Goal: Task Accomplishment & Management: Use online tool/utility

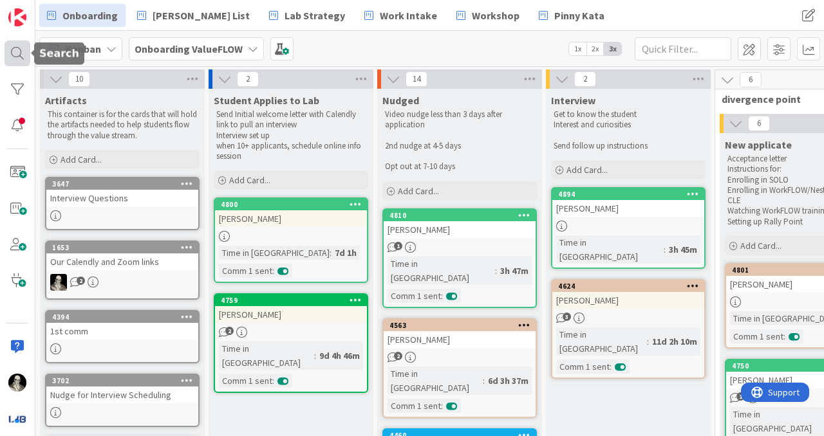
click at [14, 54] on div at bounding box center [18, 54] width 26 height 26
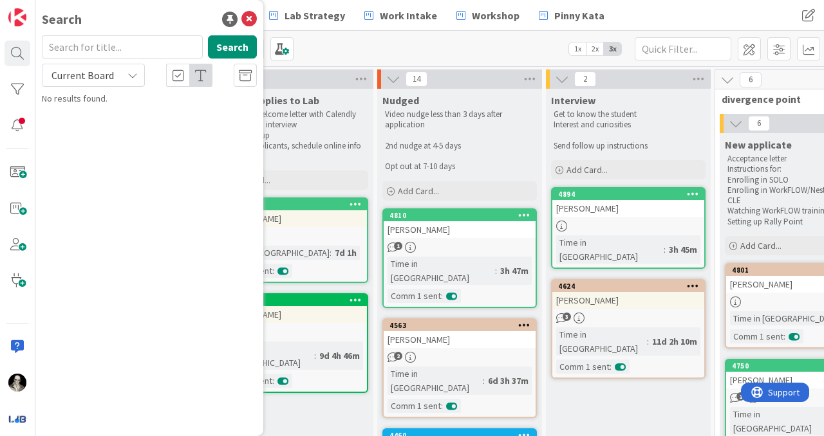
click at [129, 51] on input "text" at bounding box center [122, 46] width 161 height 23
type input "[PERSON_NAME]"
click at [238, 43] on button "Search" at bounding box center [232, 46] width 49 height 23
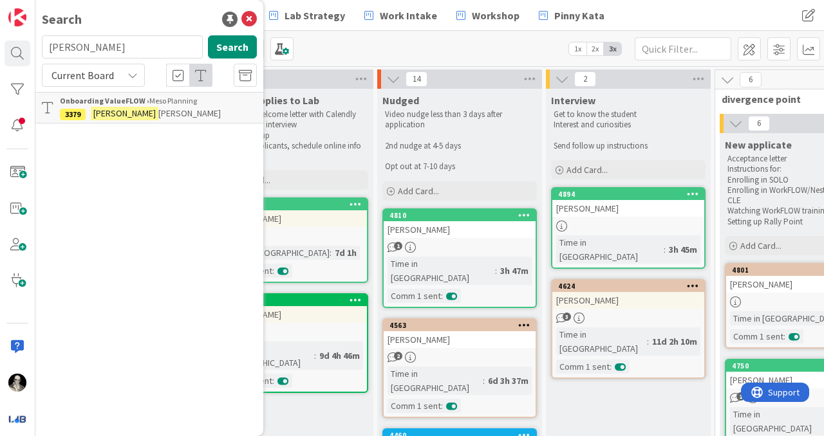
click at [174, 109] on p "[PERSON_NAME]" at bounding box center [158, 114] width 197 height 14
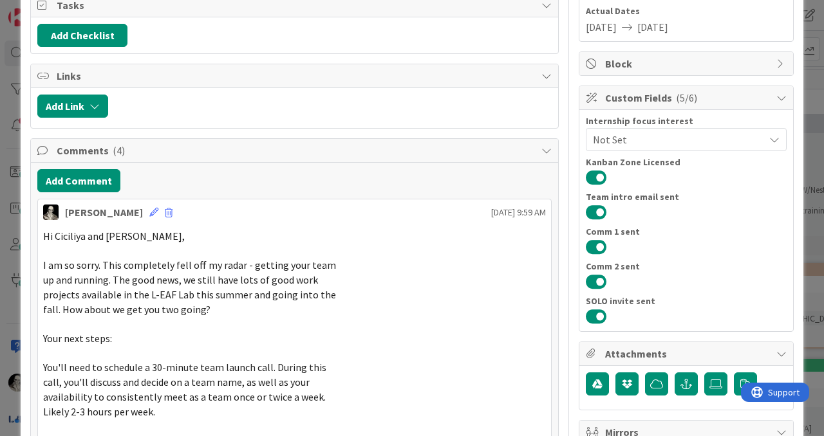
scroll to position [199, 0]
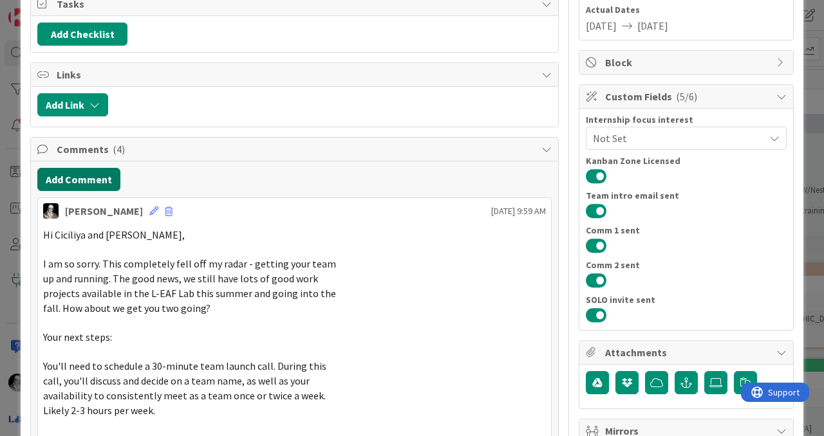
click at [100, 173] on button "Add Comment" at bounding box center [78, 179] width 83 height 23
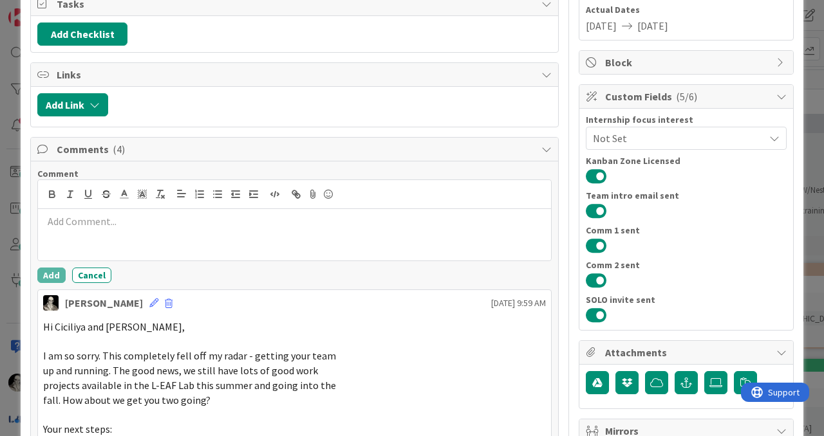
click at [96, 230] on div at bounding box center [294, 234] width 513 height 51
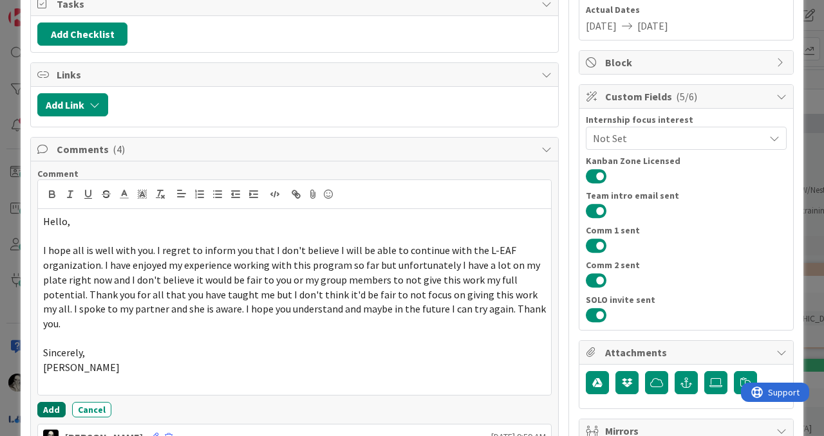
click at [49, 402] on button "Add" at bounding box center [51, 409] width 28 height 15
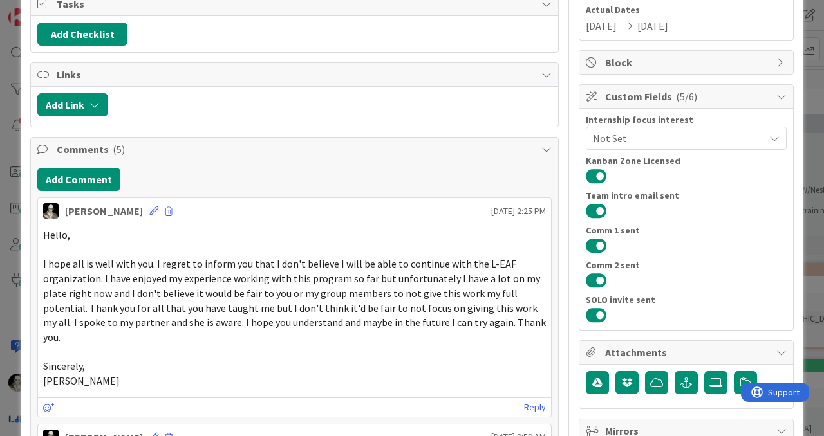
scroll to position [0, 0]
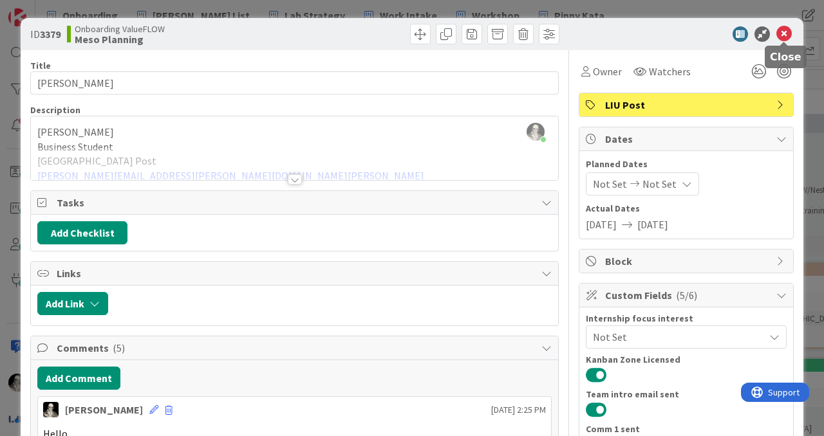
click at [783, 34] on icon at bounding box center [783, 33] width 15 height 15
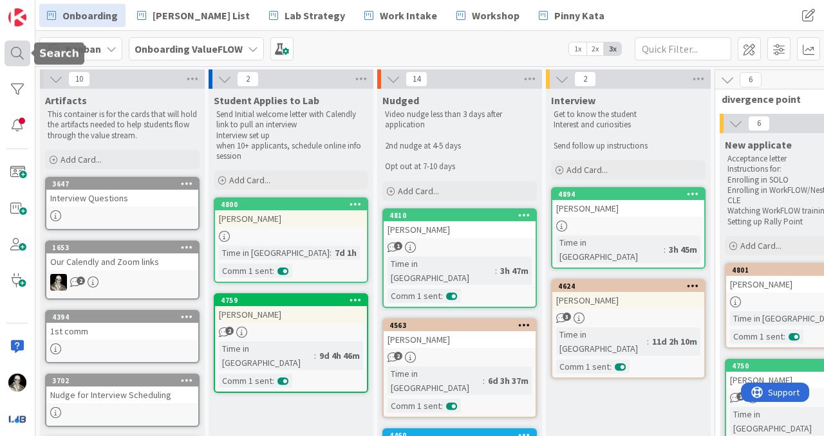
click at [13, 49] on div at bounding box center [18, 54] width 26 height 26
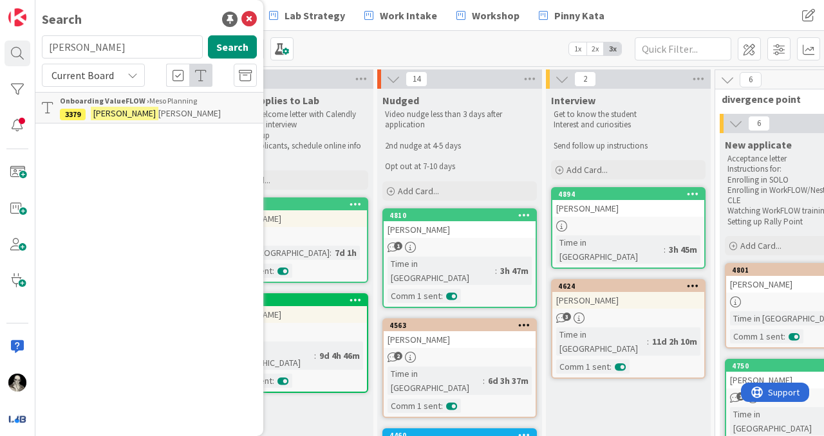
click at [122, 106] on div "Onboarding ValueFLOW › Meso Planning" at bounding box center [158, 101] width 197 height 12
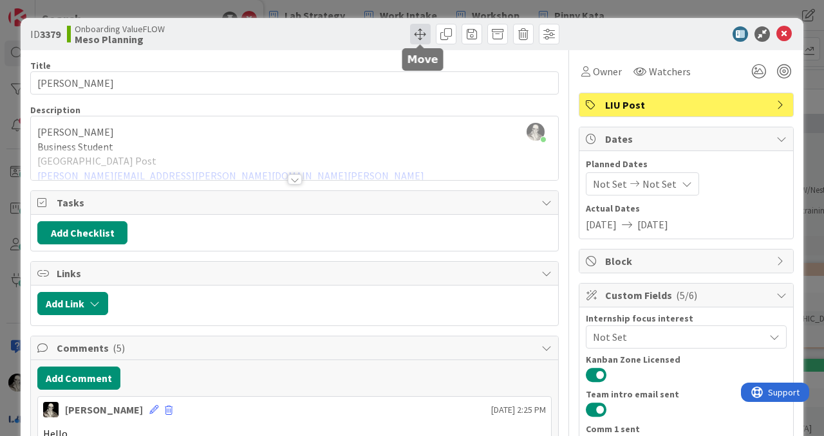
click at [424, 28] on span at bounding box center [420, 34] width 21 height 21
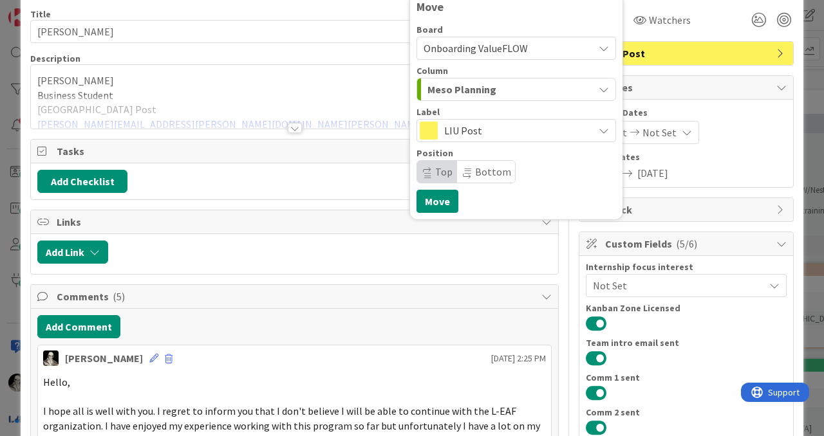
click at [461, 87] on span "Meso Planning" at bounding box center [461, 89] width 69 height 17
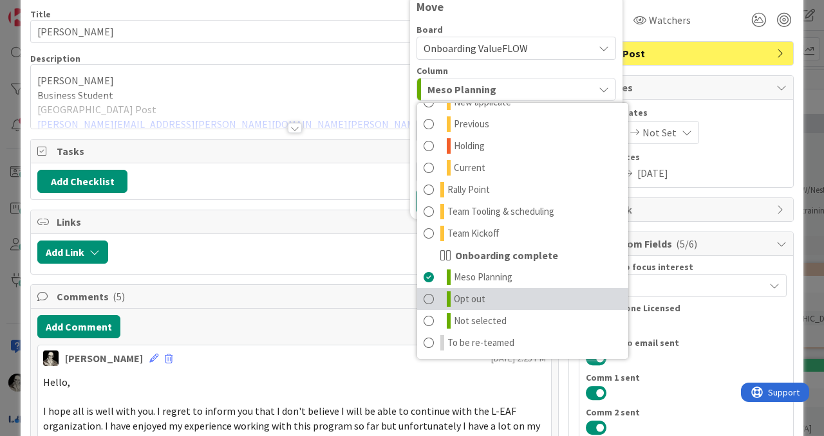
click at [433, 295] on span at bounding box center [429, 299] width 10 height 15
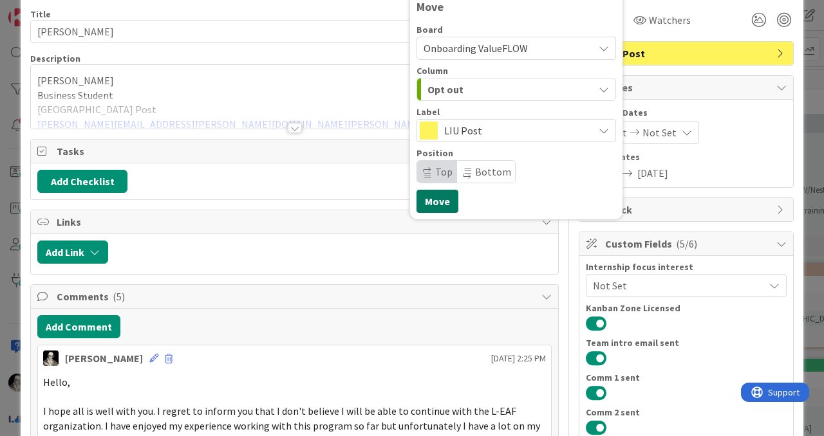
click at [444, 195] on button "Move" at bounding box center [437, 201] width 42 height 23
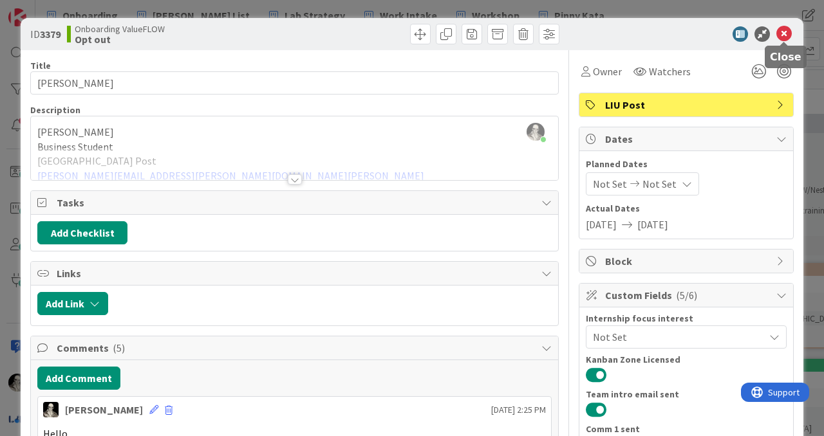
click at [783, 30] on icon at bounding box center [783, 33] width 15 height 15
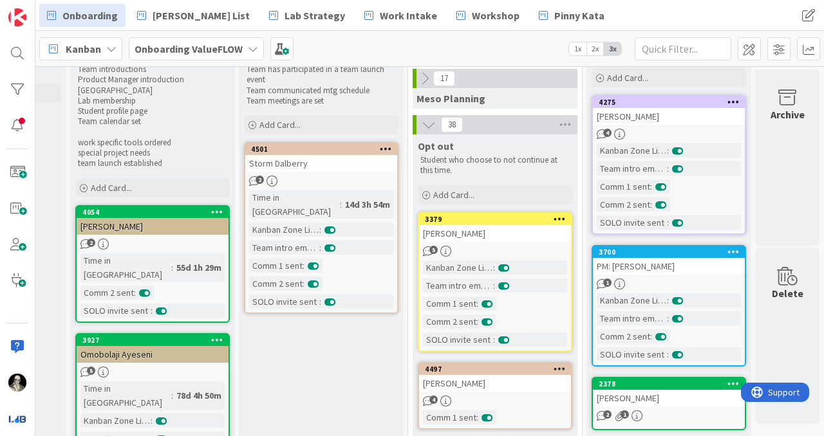
scroll to position [33, 992]
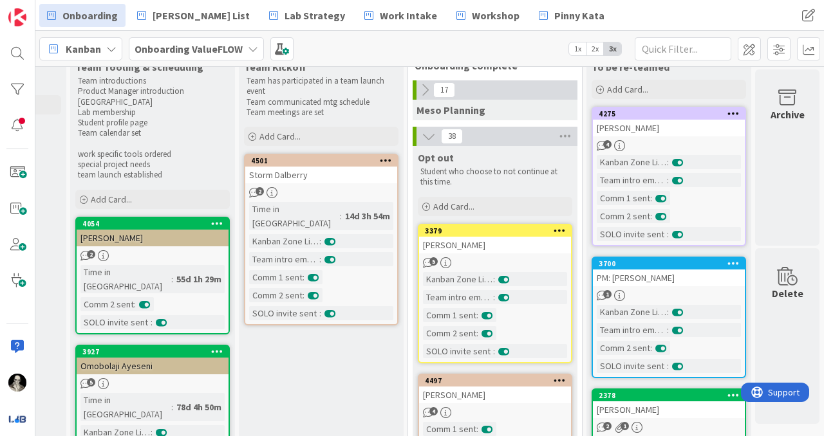
click at [428, 138] on icon at bounding box center [429, 136] width 14 height 14
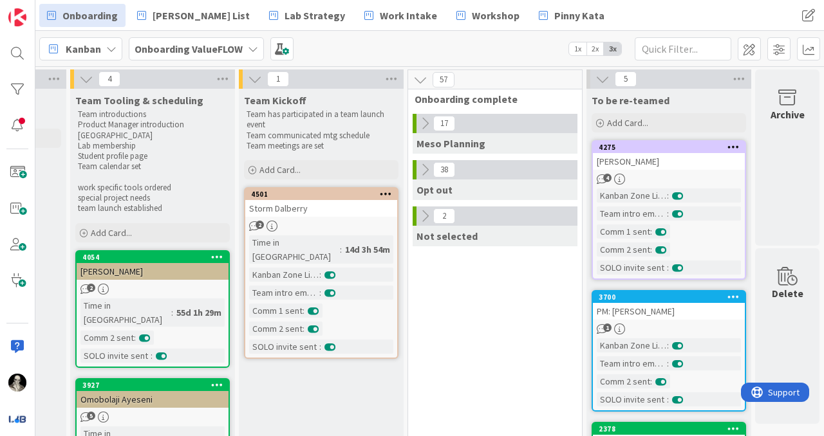
scroll to position [0, 989]
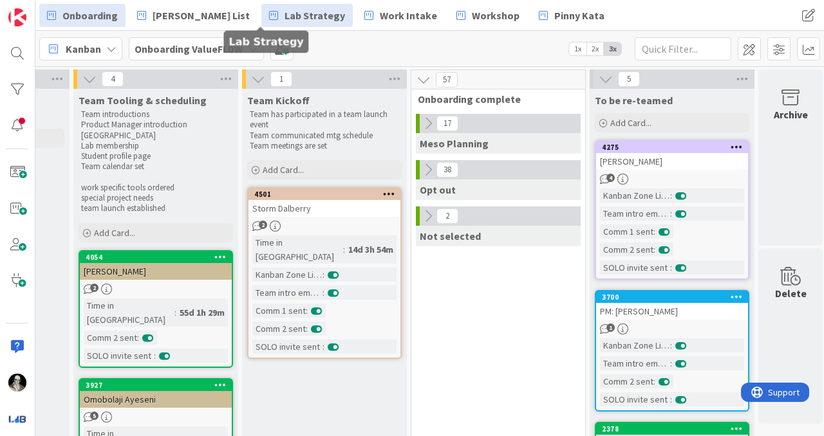
click at [285, 14] on span "Lab Strategy" at bounding box center [315, 15] width 61 height 15
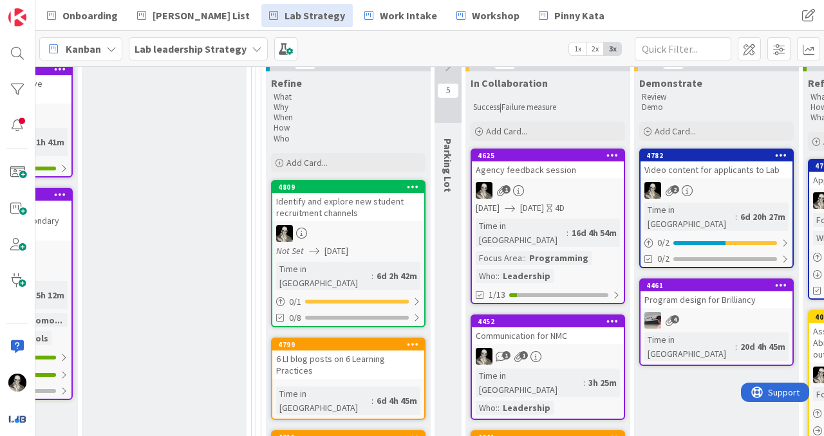
scroll to position [516, 1758]
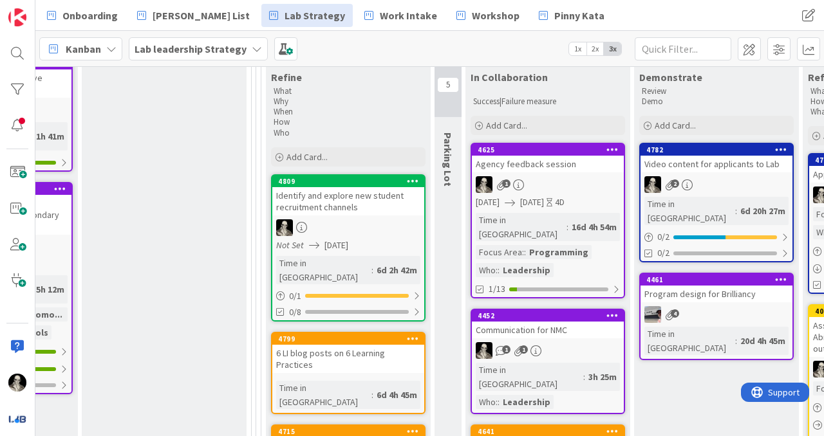
click at [734, 160] on div "4782 Video content for applicants to Lab 2 Time in Column : 6d 20h 27m 0 / 2 0/2" at bounding box center [716, 203] width 154 height 120
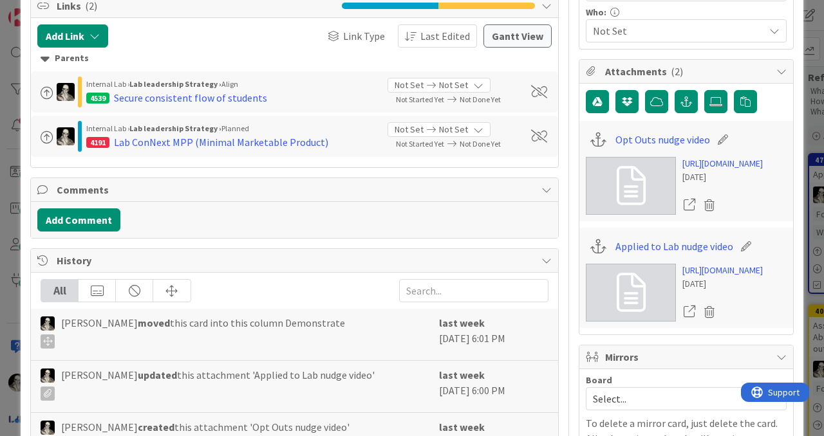
scroll to position [391, 0]
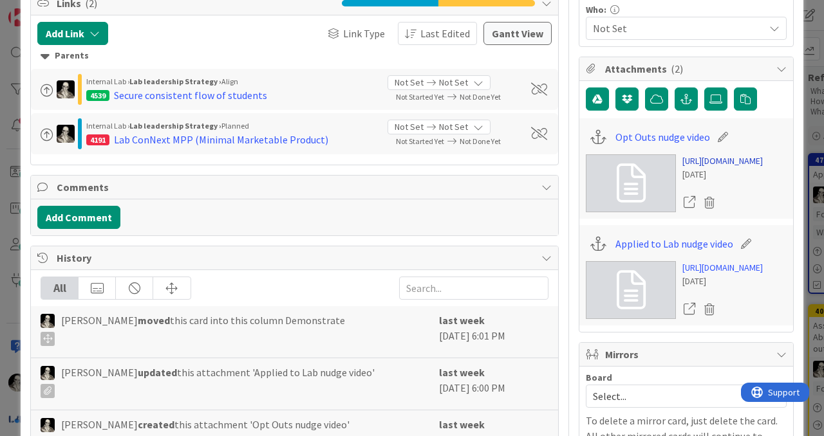
click at [698, 160] on link "[URL][DOMAIN_NAME]" at bounding box center [722, 161] width 80 height 14
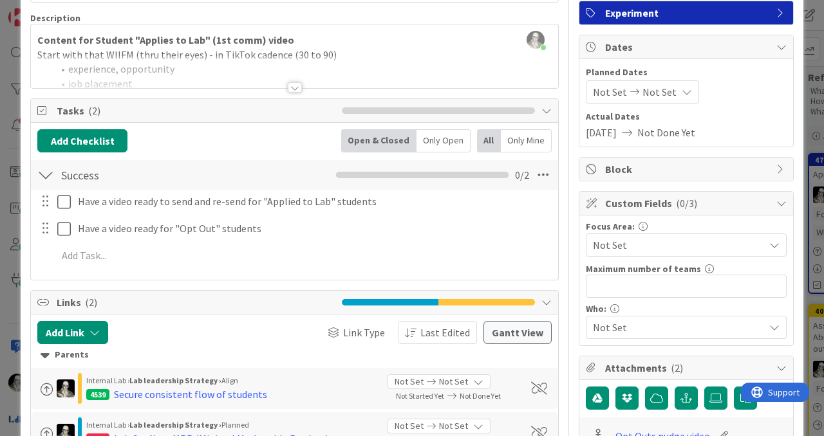
scroll to position [0, 0]
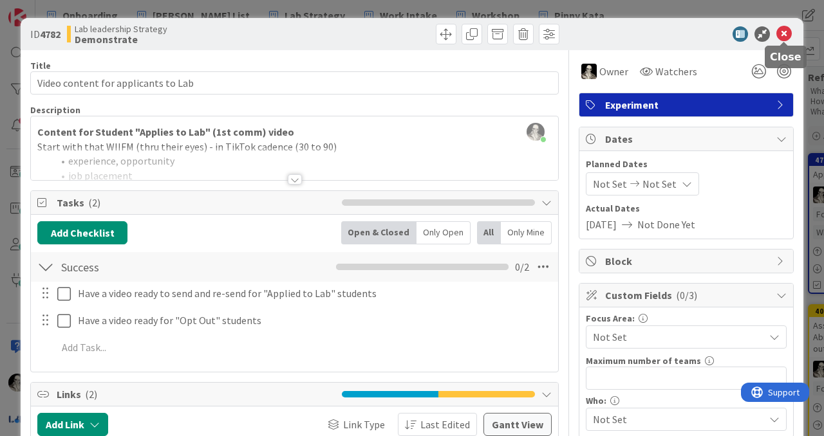
click at [783, 32] on icon at bounding box center [783, 33] width 15 height 15
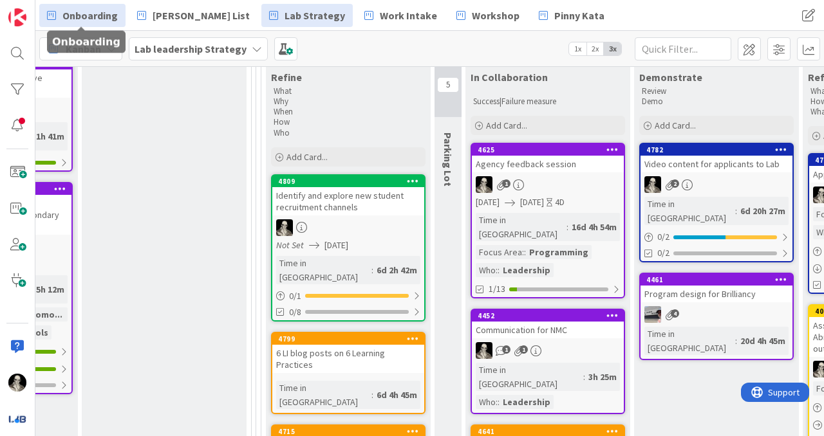
click at [93, 13] on span "Onboarding" at bounding box center [89, 15] width 55 height 15
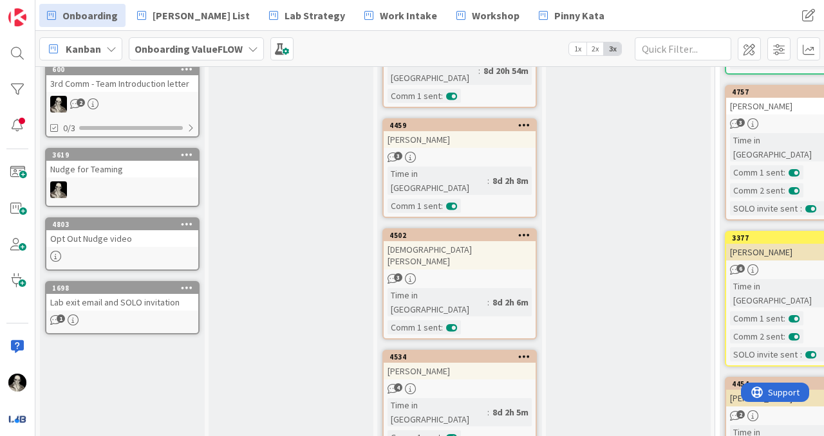
scroll to position [533, 0]
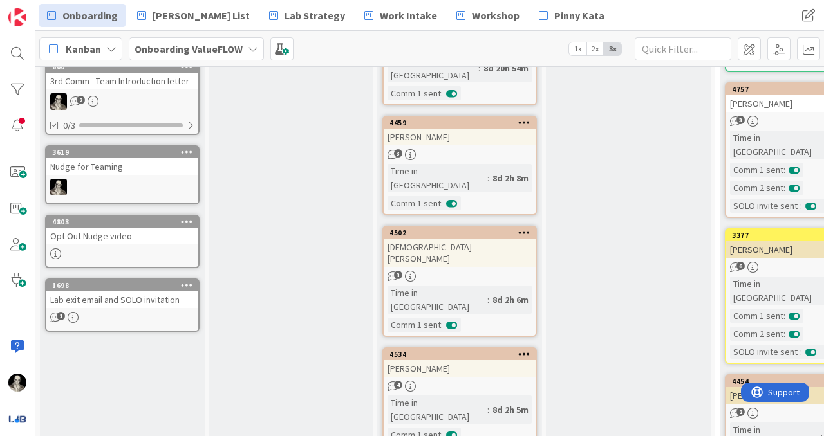
click at [143, 236] on div "Opt Out Nudge video" at bounding box center [122, 236] width 152 height 17
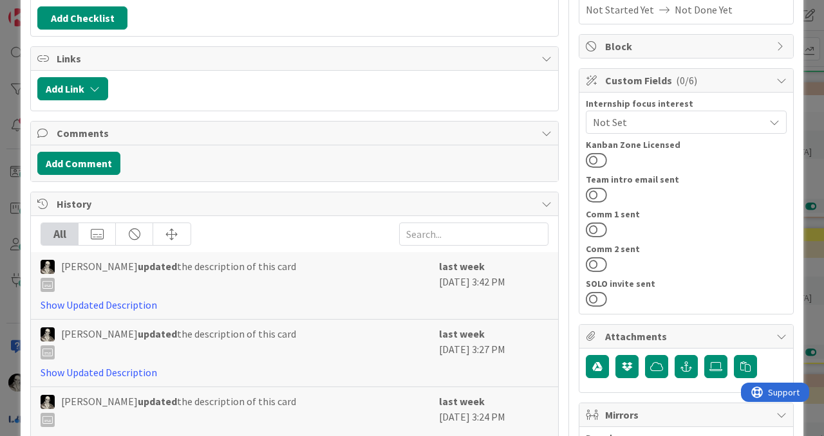
scroll to position [425, 0]
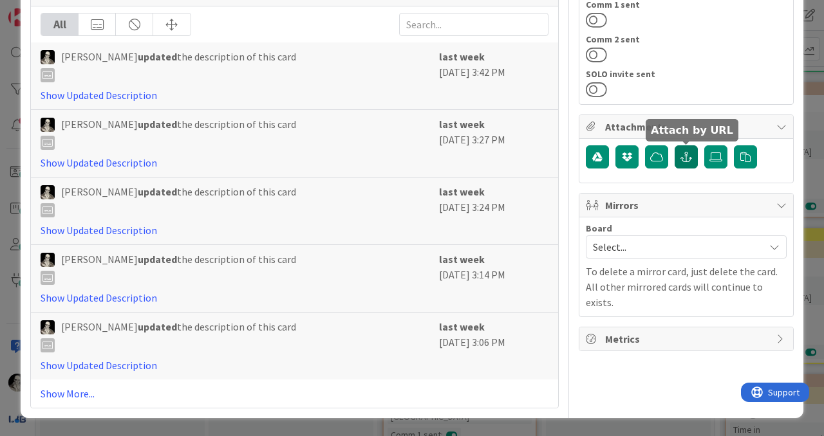
click at [684, 155] on icon "button" at bounding box center [686, 157] width 12 height 10
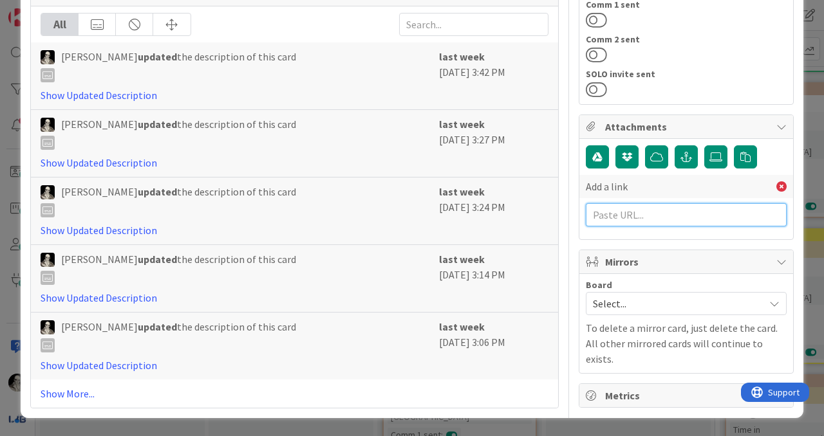
click at [636, 217] on input "text" at bounding box center [686, 214] width 201 height 23
paste input "[URL][DOMAIN_NAME]"
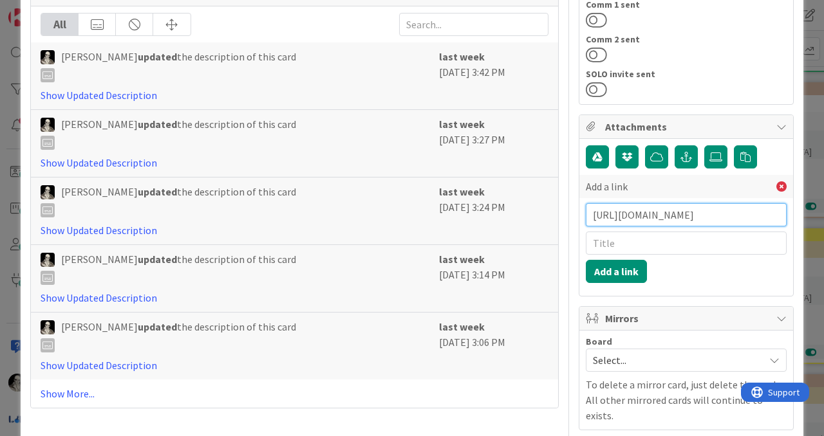
type input "[URL][DOMAIN_NAME]"
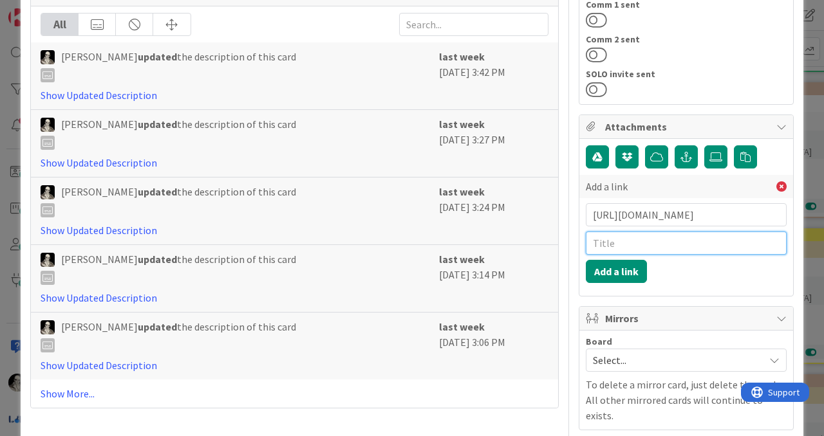
scroll to position [0, 0]
click at [618, 245] on input "text" at bounding box center [686, 243] width 201 height 23
type input "Op out - re-invite to Lab"
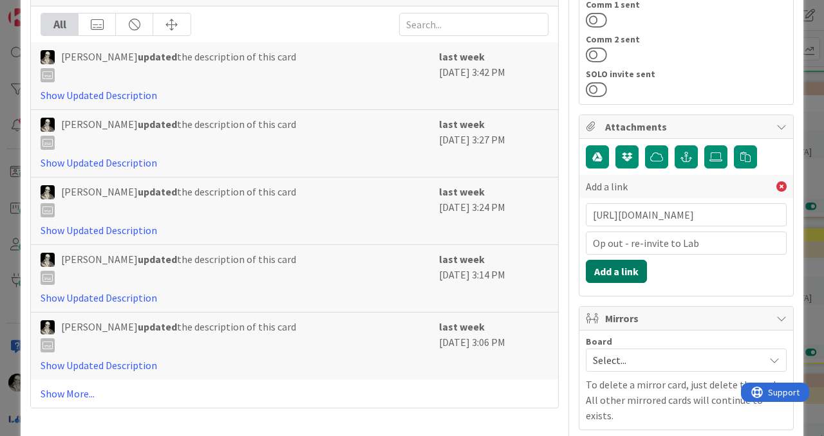
click at [619, 266] on button "Add a link" at bounding box center [616, 271] width 61 height 23
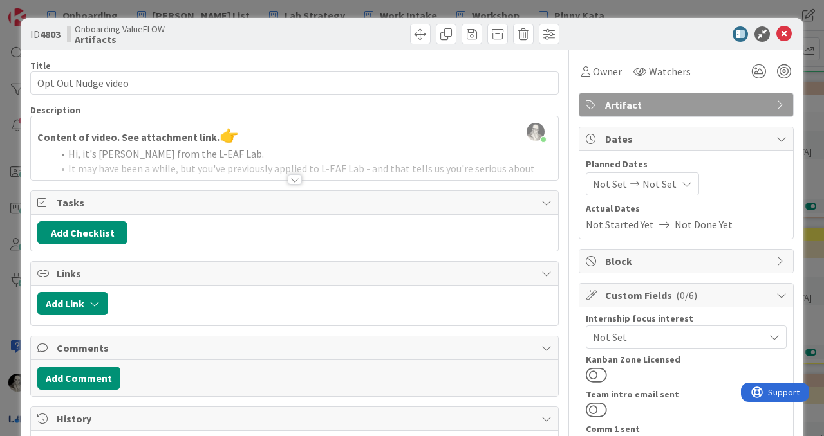
click at [293, 178] on div at bounding box center [295, 179] width 14 height 10
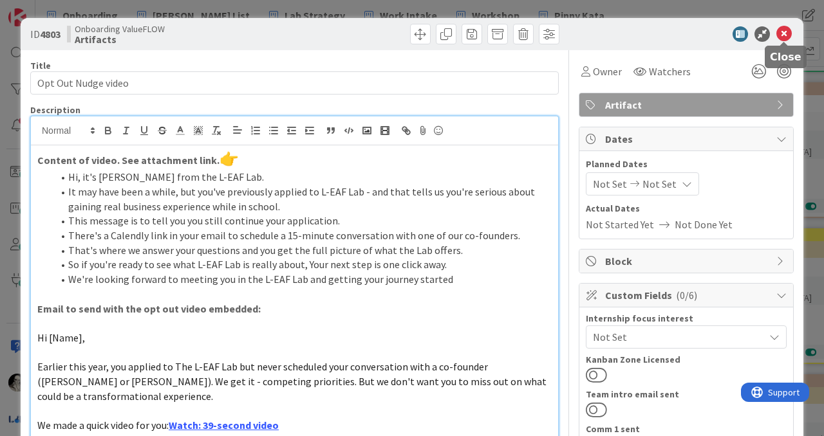
click at [781, 34] on icon at bounding box center [783, 33] width 15 height 15
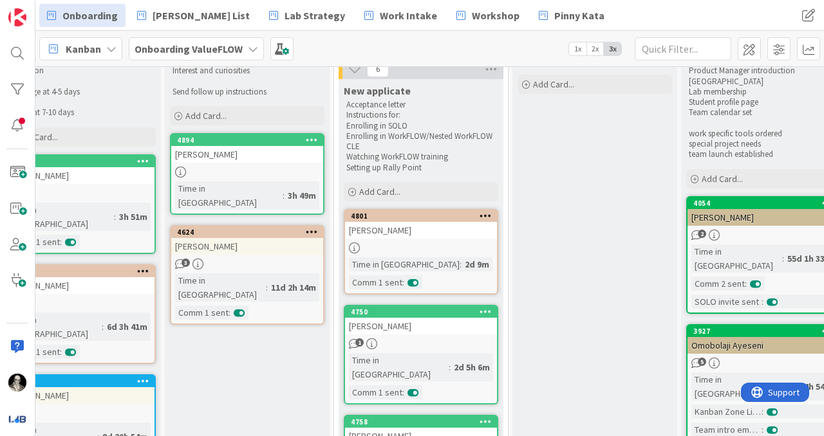
scroll to position [61, 381]
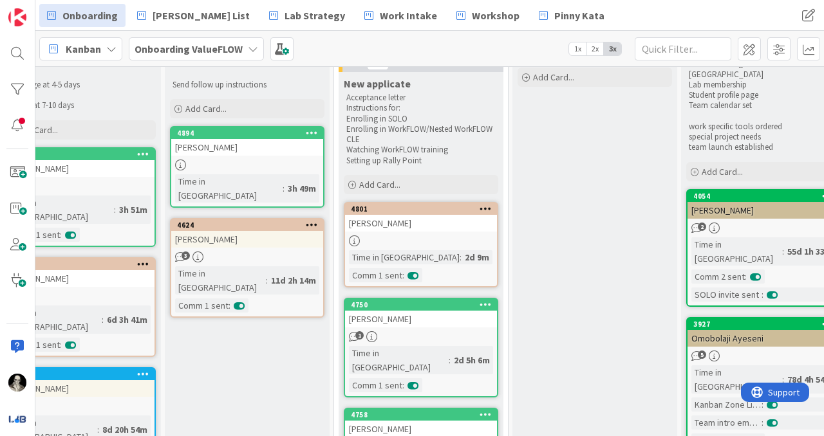
click at [409, 235] on div "4801 [PERSON_NAME] Time in [GEOGRAPHIC_DATA] : 2d 9m Comm 1 sent :" at bounding box center [421, 245] width 154 height 86
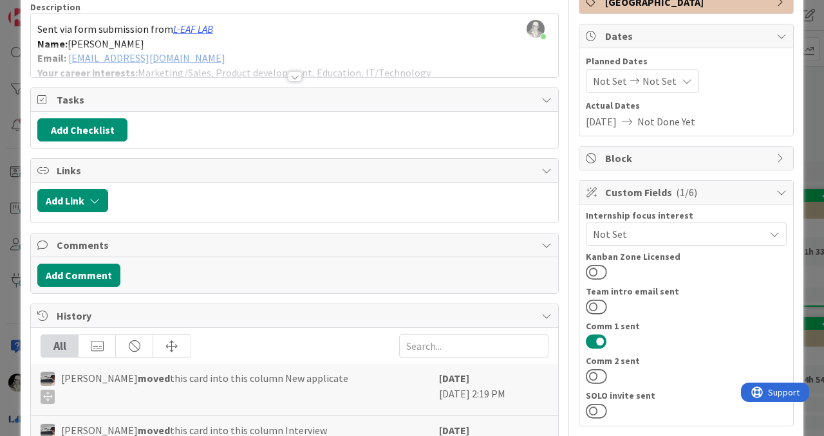
scroll to position [112, 0]
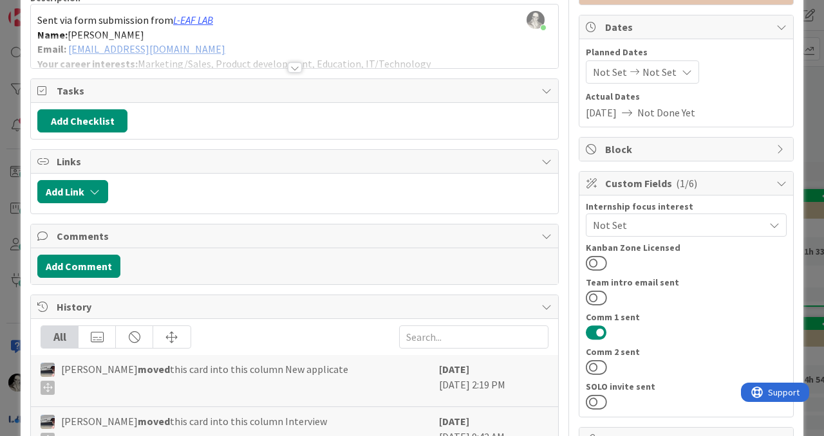
click at [294, 65] on div at bounding box center [295, 67] width 14 height 10
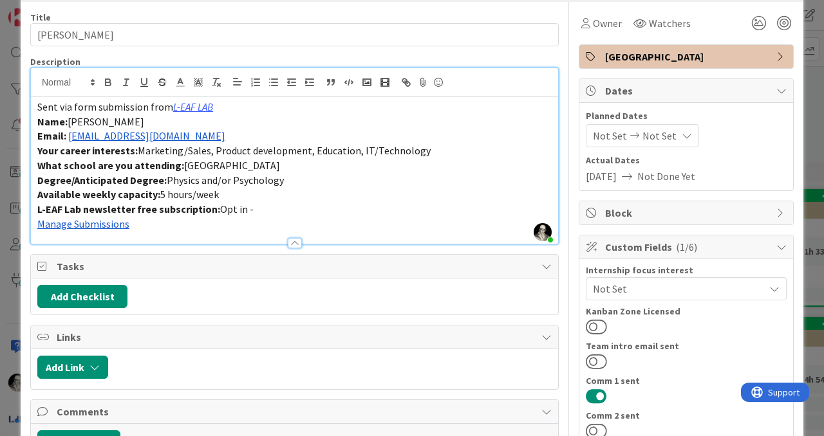
scroll to position [77, 0]
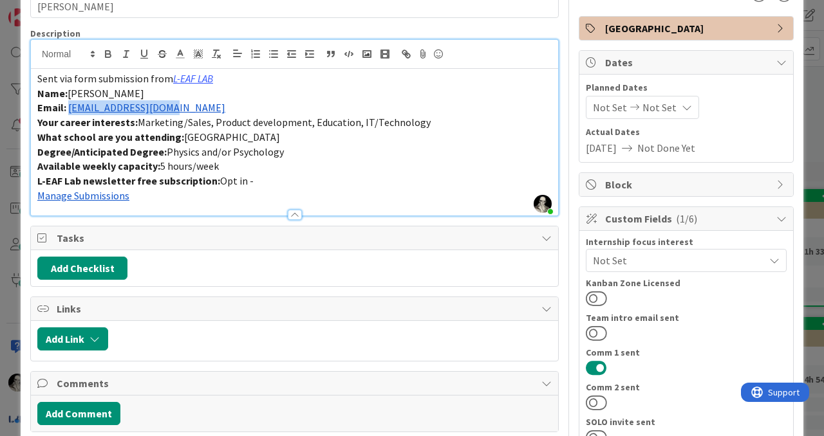
drag, startPoint x: 178, startPoint y: 108, endPoint x: 70, endPoint y: 112, distance: 108.2
click at [70, 111] on p "Email: [EMAIL_ADDRESS][DOMAIN_NAME]" at bounding box center [294, 107] width 514 height 15
copy link "[EMAIL_ADDRESS][DOMAIN_NAME]"
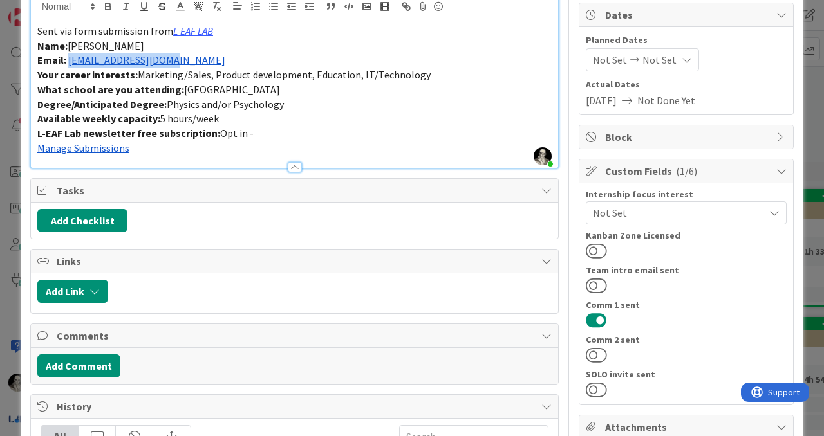
scroll to position [146, 0]
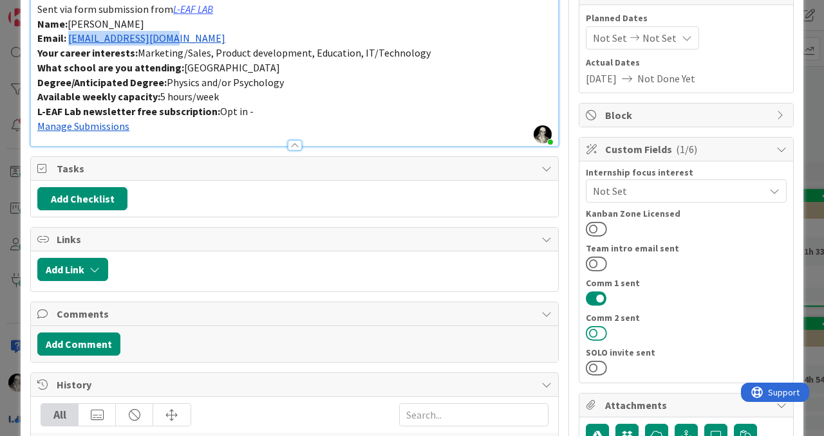
click at [593, 335] on button at bounding box center [596, 333] width 21 height 17
click at [595, 367] on button at bounding box center [596, 368] width 21 height 17
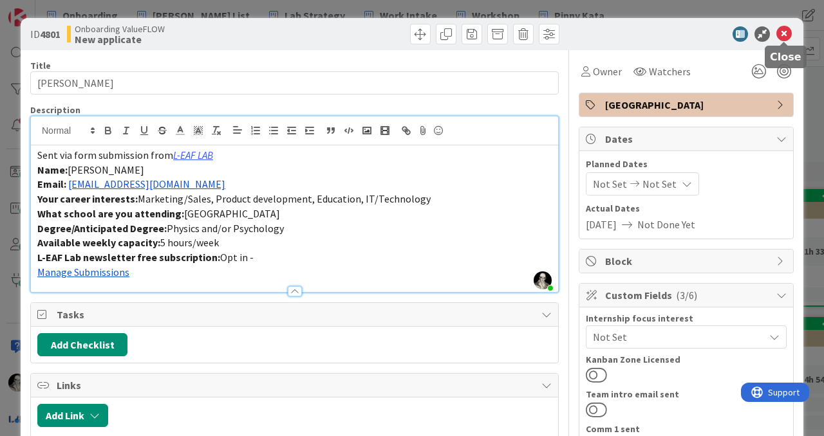
click at [784, 31] on icon at bounding box center [783, 33] width 15 height 15
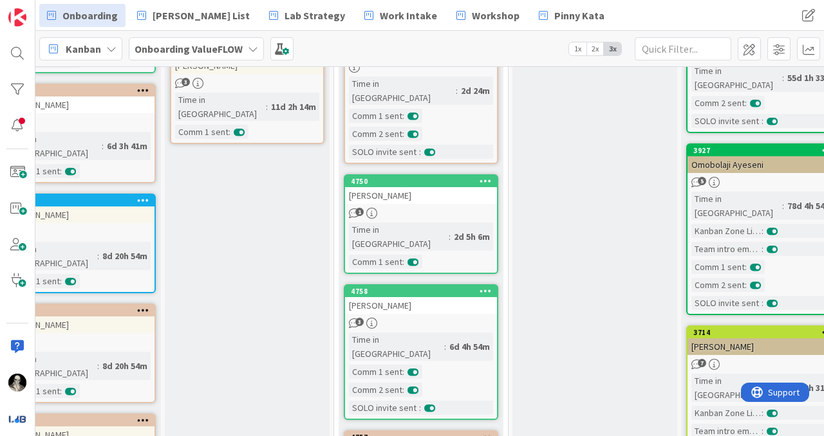
scroll to position [239, 381]
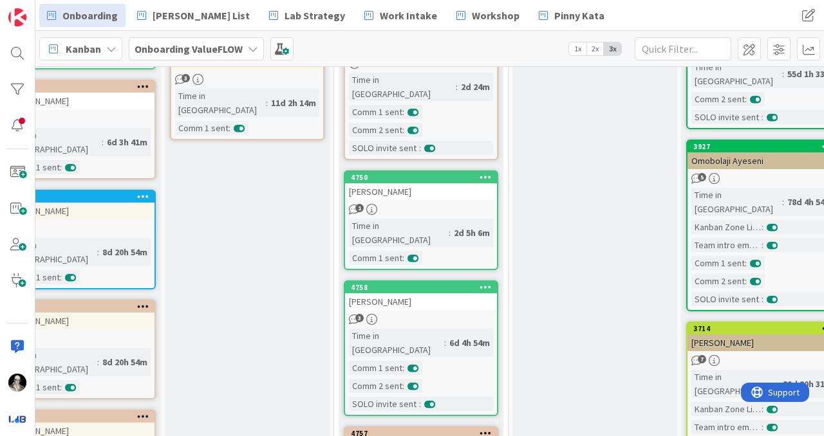
click at [443, 183] on div "[PERSON_NAME]" at bounding box center [421, 191] width 152 height 17
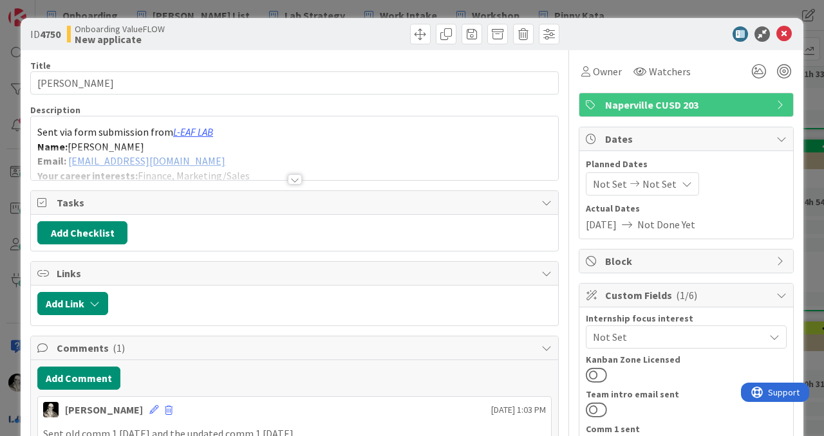
click at [298, 174] on div at bounding box center [295, 179] width 14 height 10
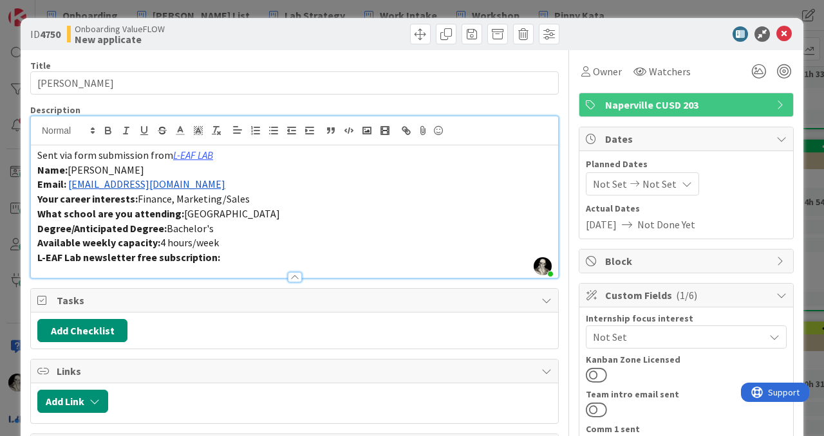
drag, startPoint x: 221, startPoint y: 185, endPoint x: 70, endPoint y: 185, distance: 151.3
click at [70, 185] on p "Email: [EMAIL_ADDRESS][DOMAIN_NAME]" at bounding box center [294, 184] width 514 height 15
copy link "[EMAIL_ADDRESS][DOMAIN_NAME]"
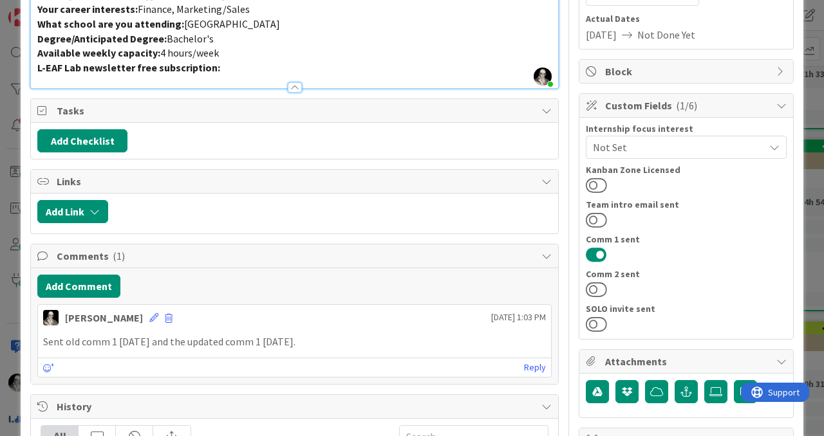
scroll to position [201, 0]
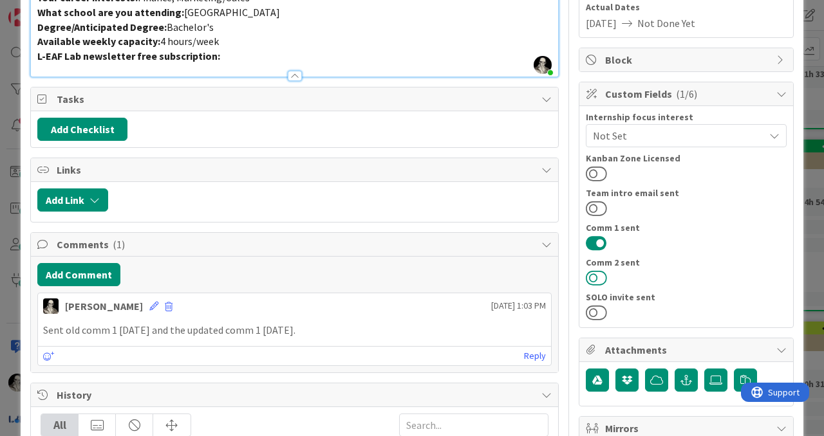
click at [592, 274] on button at bounding box center [596, 278] width 21 height 17
click at [597, 306] on button at bounding box center [596, 312] width 21 height 17
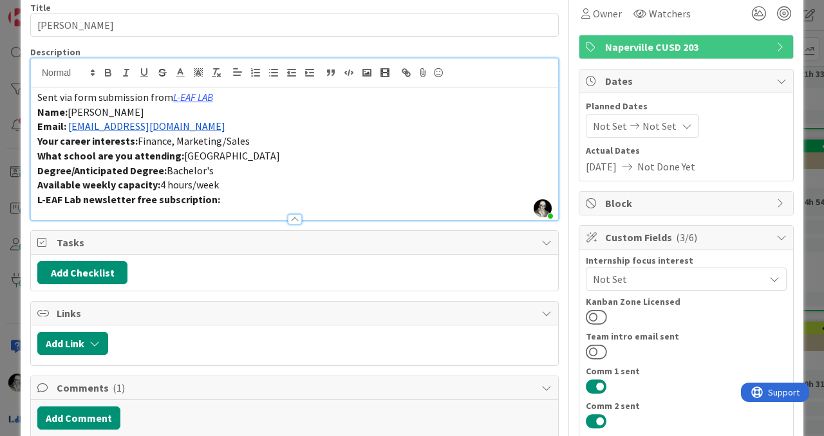
scroll to position [0, 0]
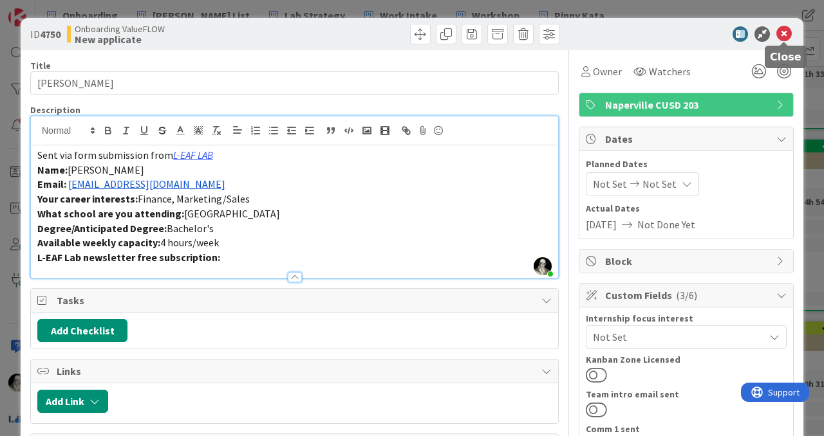
click at [785, 32] on icon at bounding box center [783, 33] width 15 height 15
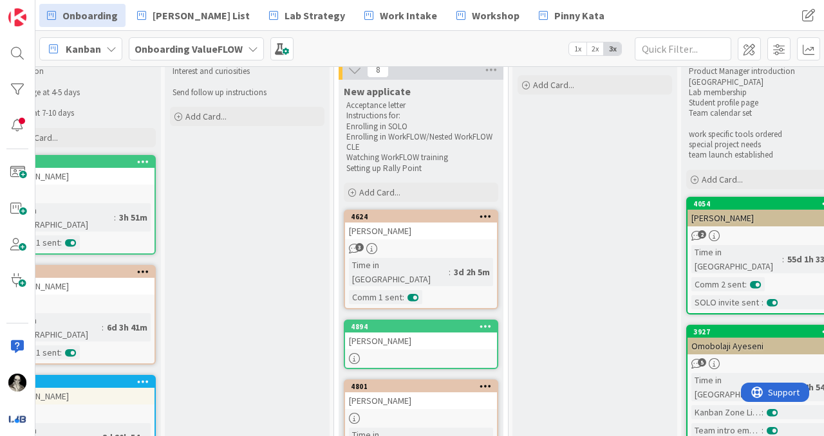
scroll to position [61, 381]
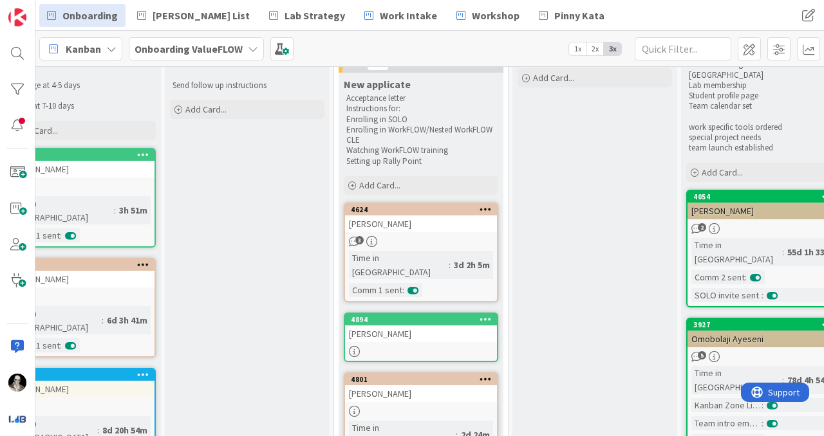
click at [435, 226] on div "[PERSON_NAME]" at bounding box center [421, 224] width 152 height 17
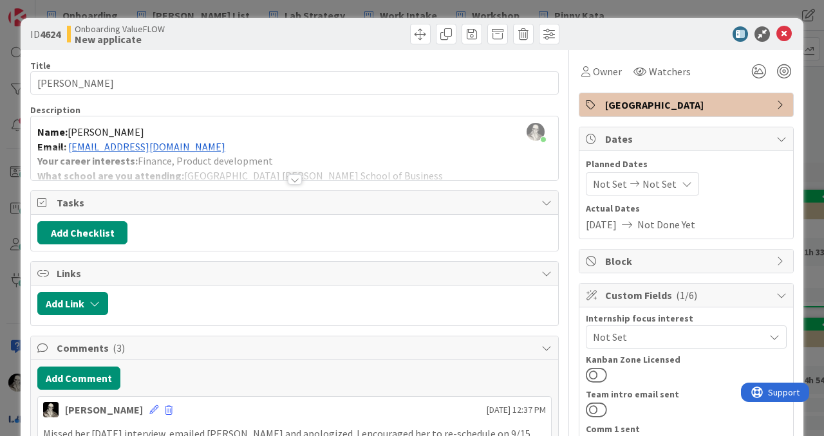
click at [294, 176] on div at bounding box center [295, 179] width 14 height 10
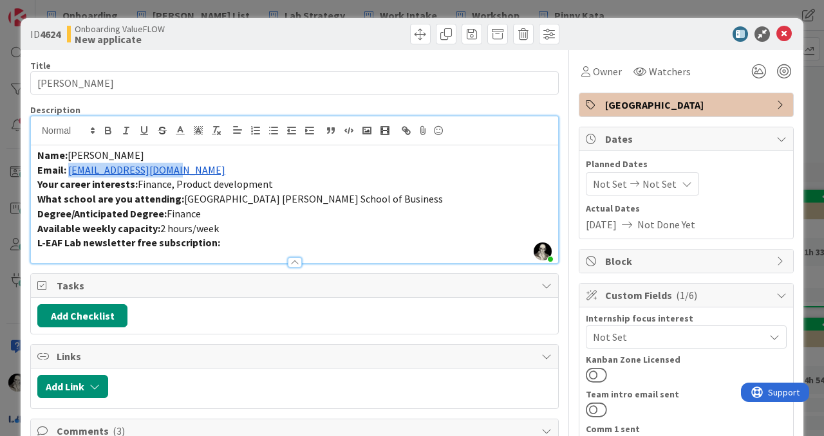
drag, startPoint x: 183, startPoint y: 168, endPoint x: 68, endPoint y: 173, distance: 116.0
click at [68, 172] on p "Email: [EMAIL_ADDRESS][DOMAIN_NAME]" at bounding box center [294, 170] width 514 height 15
copy link "[EMAIL_ADDRESS][DOMAIN_NAME]"
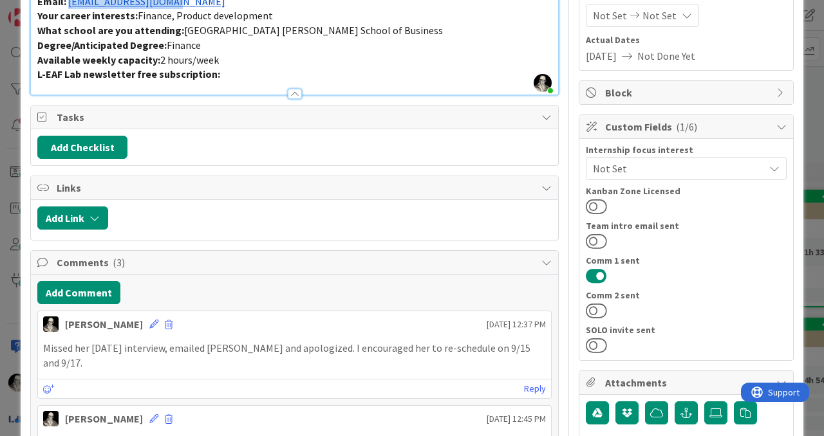
scroll to position [173, 0]
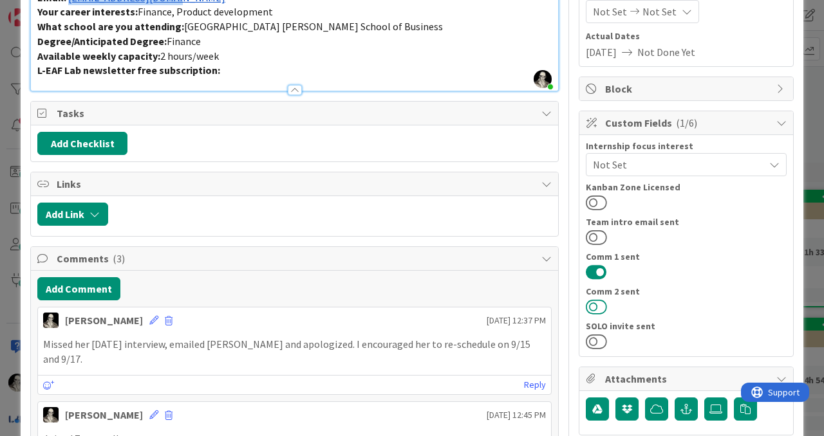
click at [593, 303] on button at bounding box center [596, 307] width 21 height 17
click at [595, 339] on button at bounding box center [596, 341] width 21 height 17
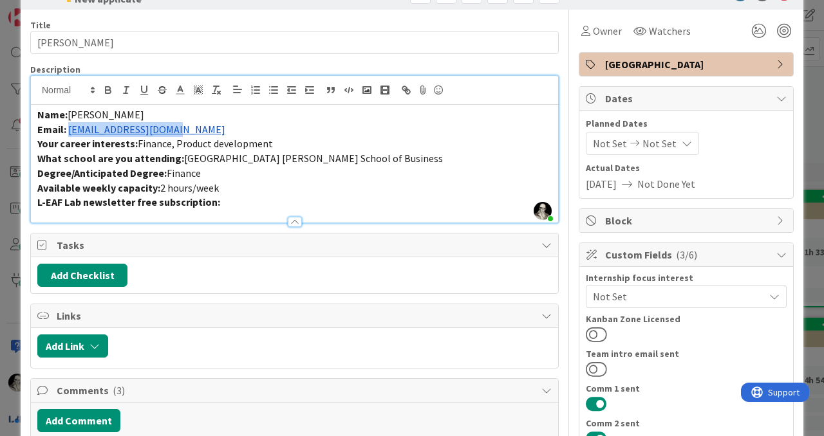
scroll to position [0, 0]
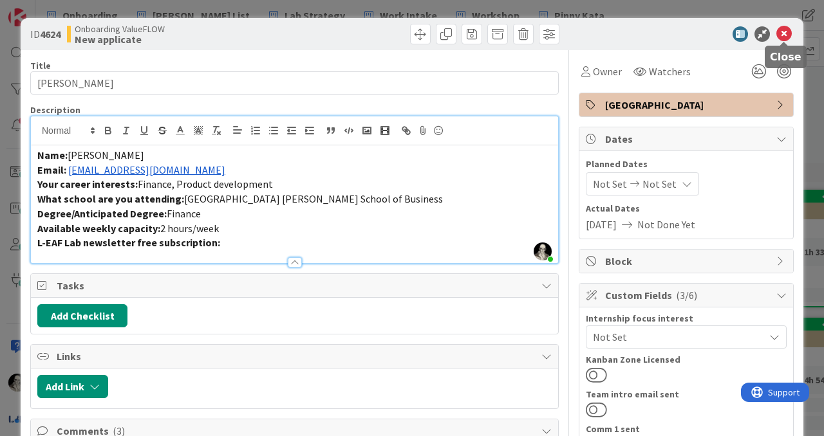
click at [784, 33] on icon at bounding box center [783, 33] width 15 height 15
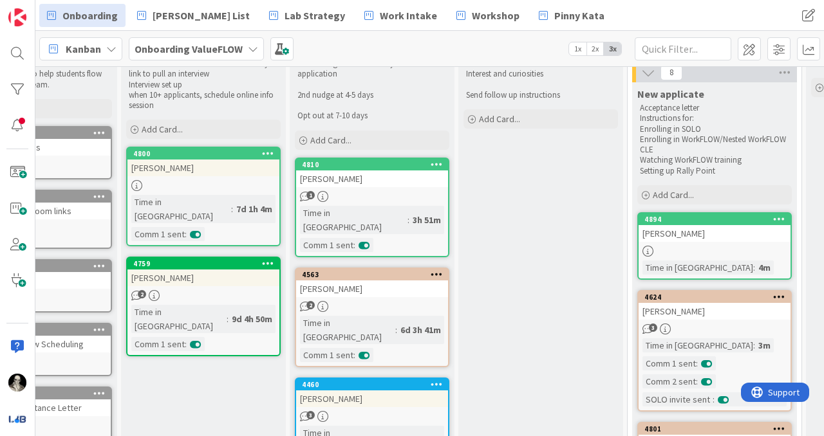
scroll to position [42, 88]
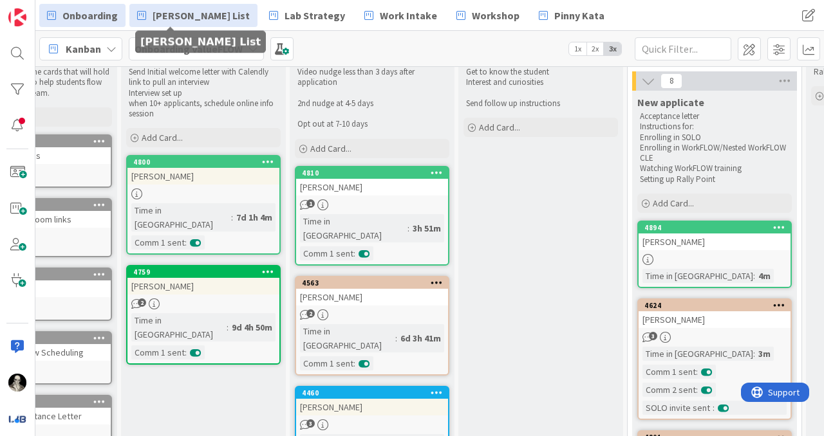
drag, startPoint x: 430, startPoint y: 259, endPoint x: 189, endPoint y: 10, distance: 346.9
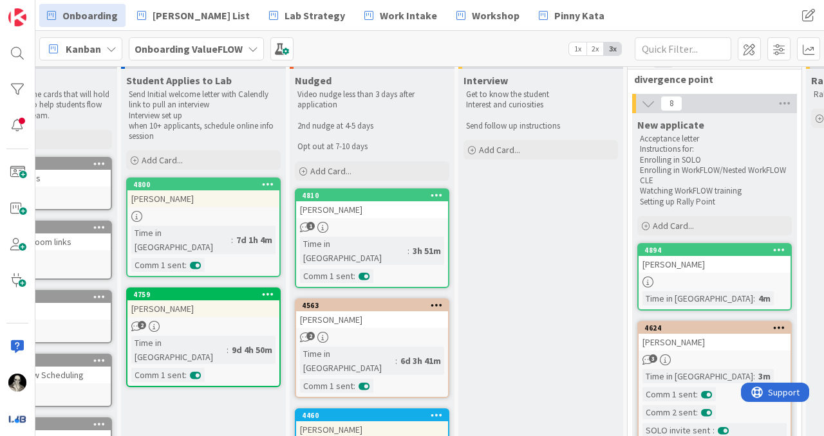
scroll to position [0, 88]
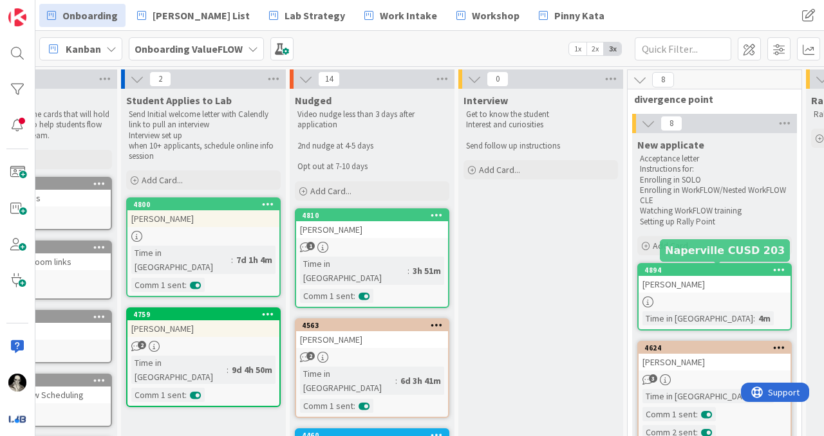
click at [720, 289] on div "[PERSON_NAME]" at bounding box center [715, 284] width 152 height 17
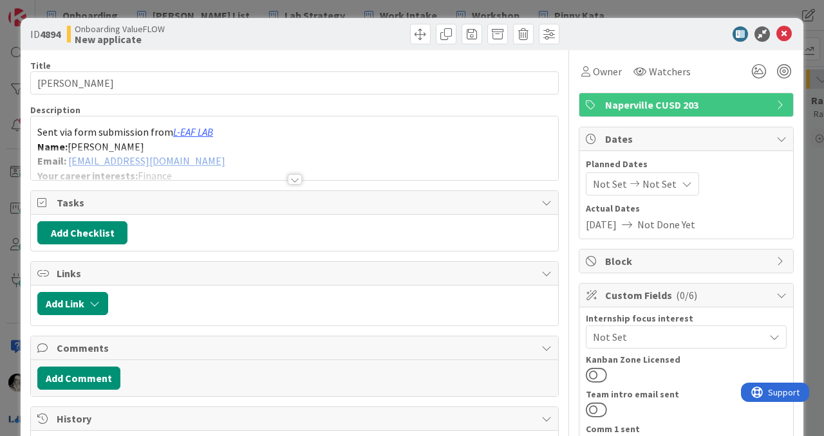
click at [294, 173] on div at bounding box center [294, 163] width 527 height 33
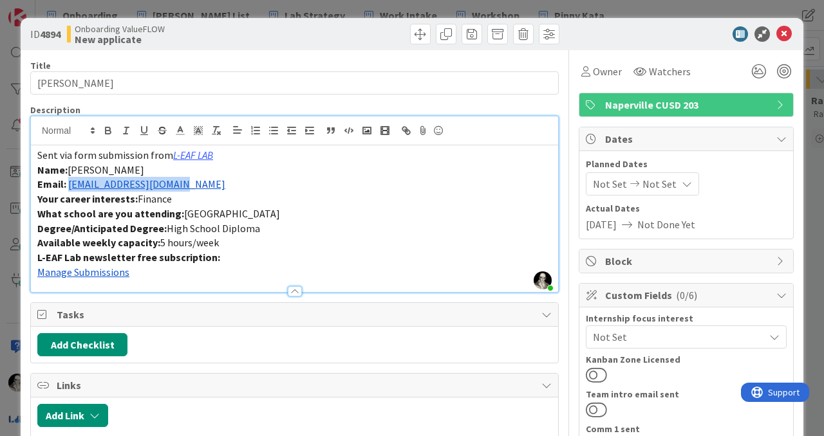
drag, startPoint x: 191, startPoint y: 190, endPoint x: 69, endPoint y: 187, distance: 122.3
click at [69, 187] on p "Email: [EMAIL_ADDRESS][DOMAIN_NAME]" at bounding box center [294, 184] width 514 height 15
click at [293, 258] on p "L-EAF Lab newsletter free subscription:" at bounding box center [294, 257] width 514 height 15
click at [782, 32] on icon at bounding box center [783, 33] width 15 height 15
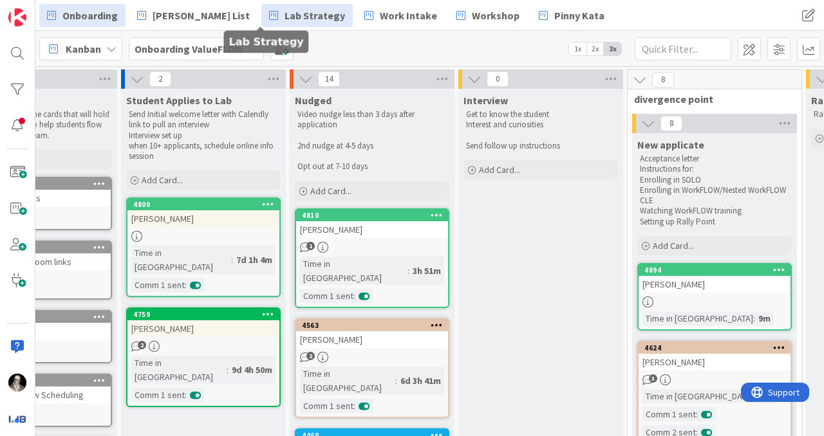
click at [285, 15] on span "Lab Strategy" at bounding box center [315, 15] width 61 height 15
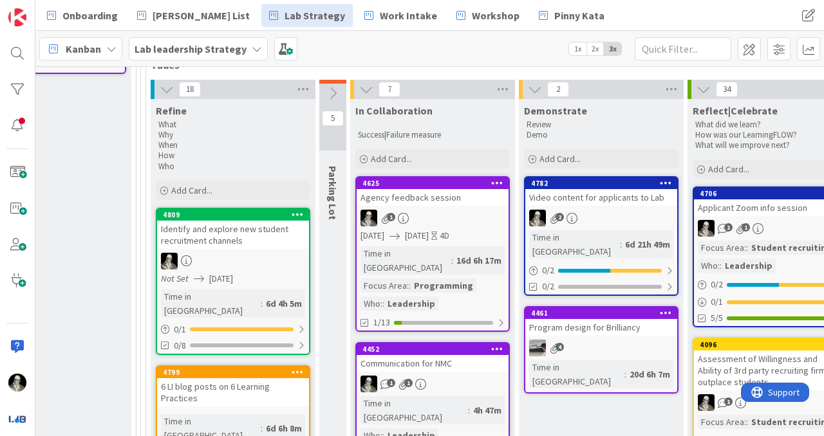
scroll to position [503, 1873]
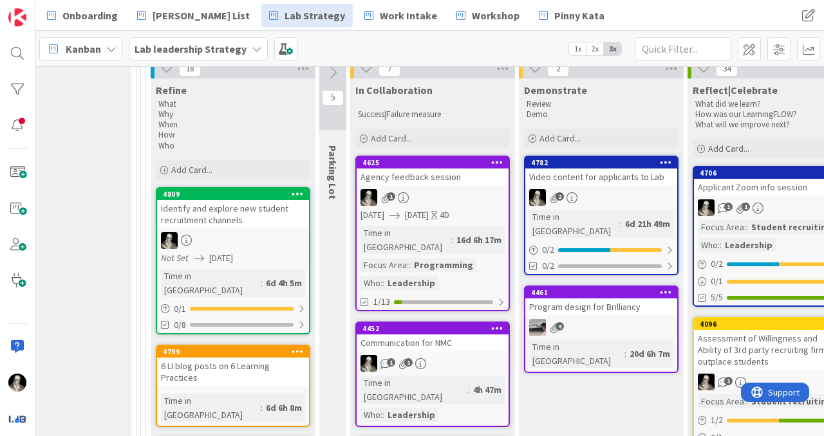
click at [476, 173] on div "4625 Agency feedback session 1 [DATE] [DATE] 4D Time in [GEOGRAPHIC_DATA] : 16d…" at bounding box center [432, 234] width 154 height 156
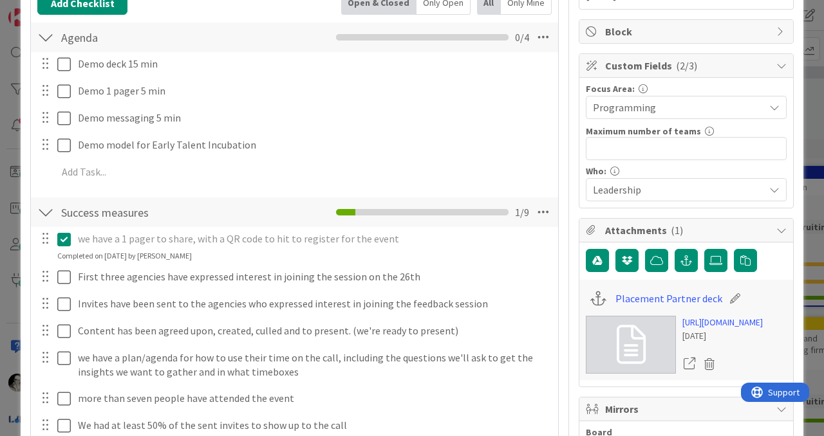
scroll to position [233, 0]
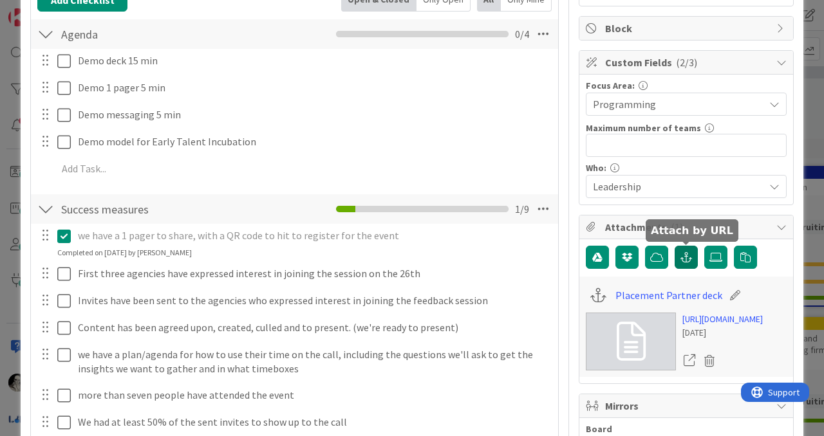
click at [689, 255] on icon "button" at bounding box center [686, 257] width 12 height 10
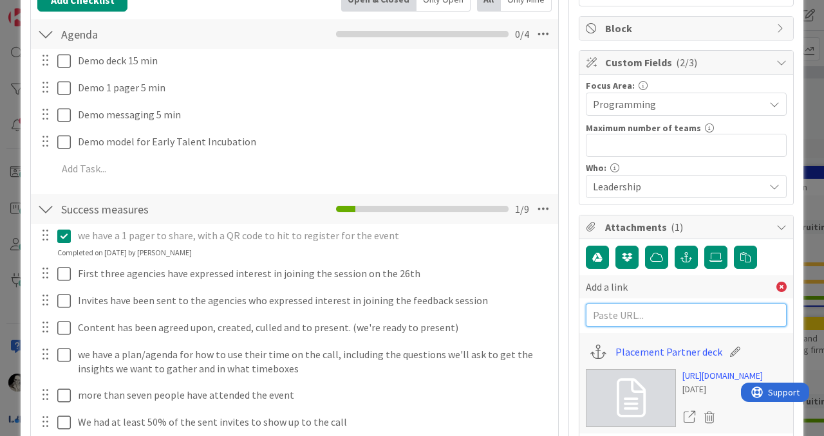
click at [628, 313] on input "text" at bounding box center [686, 315] width 201 height 23
paste input "[URL][DOMAIN_NAME]"
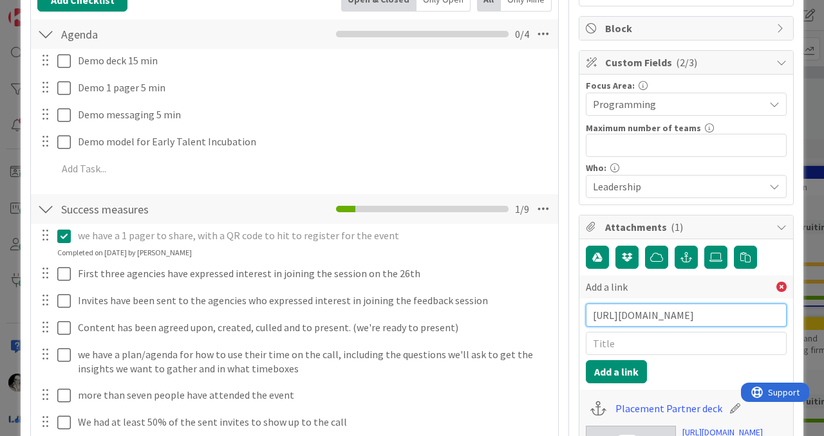
type input "[URL][DOMAIN_NAME]"
click at [619, 341] on input "text" at bounding box center [686, 343] width 201 height 23
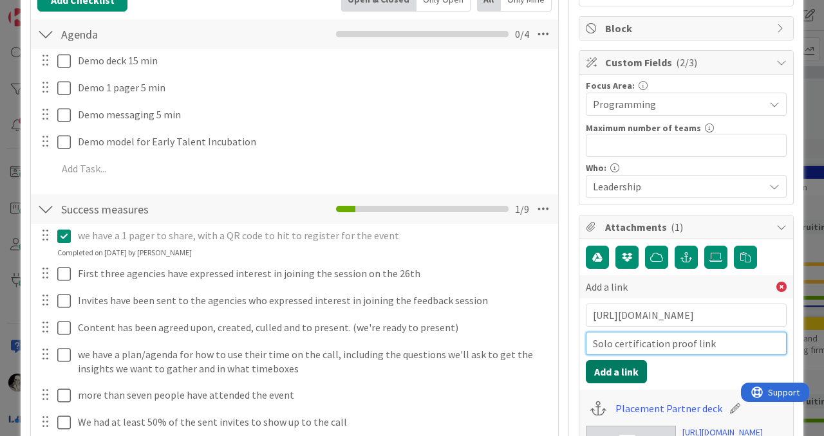
type input "Solo certification proof link"
click at [621, 368] on button "Add a link" at bounding box center [616, 371] width 61 height 23
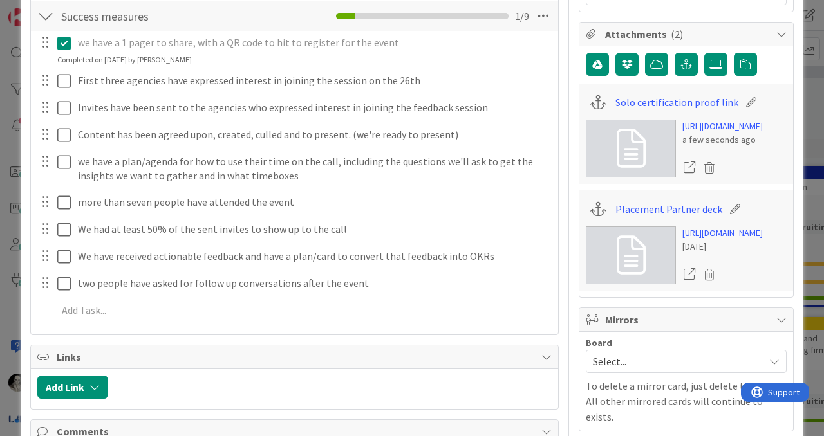
scroll to position [420, 0]
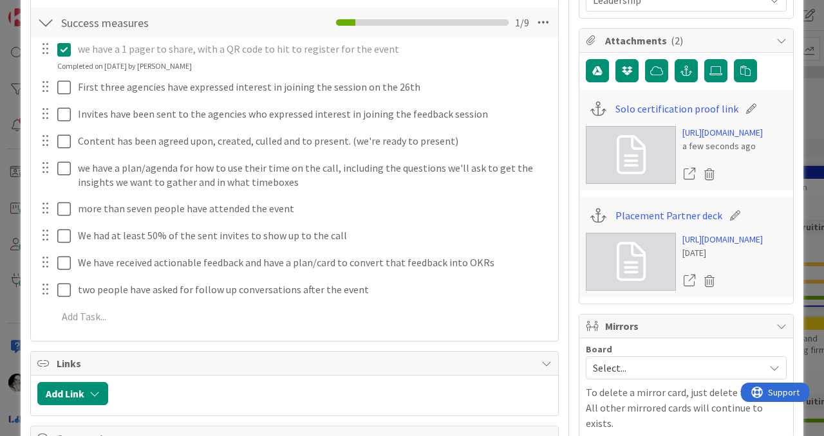
click at [762, 107] on div "Solo certification proof link" at bounding box center [686, 109] width 201 height 24
click at [689, 223] on link "Placement Partner deck" at bounding box center [668, 215] width 107 height 15
click at [712, 291] on icon at bounding box center [709, 281] width 18 height 19
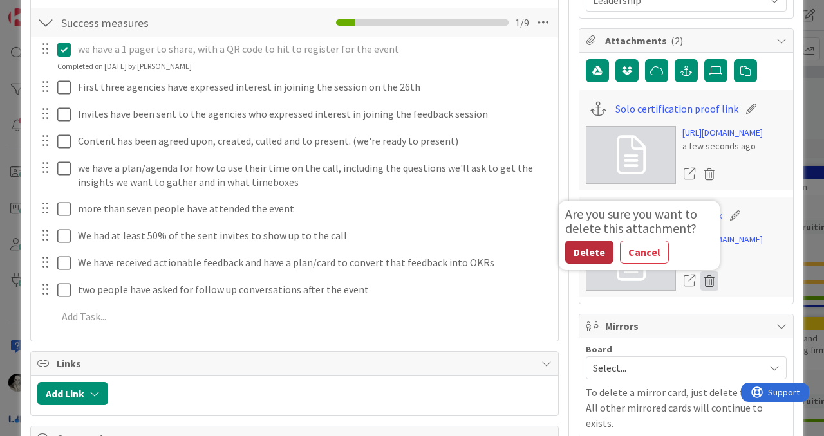
click at [583, 264] on button "Delete" at bounding box center [589, 252] width 48 height 23
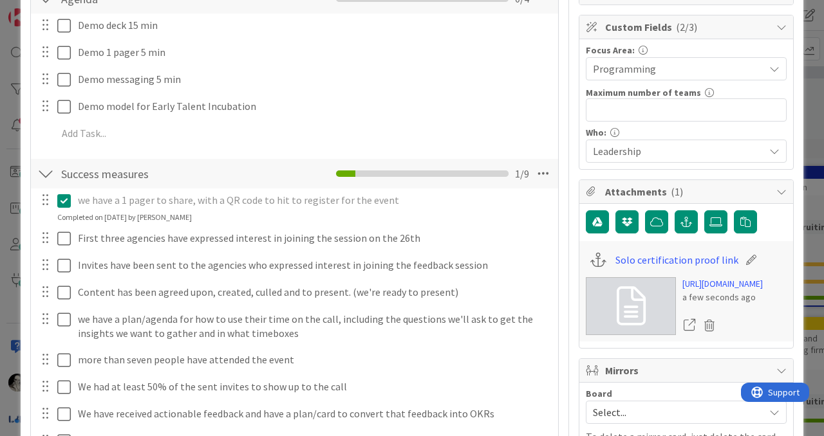
scroll to position [270, 0]
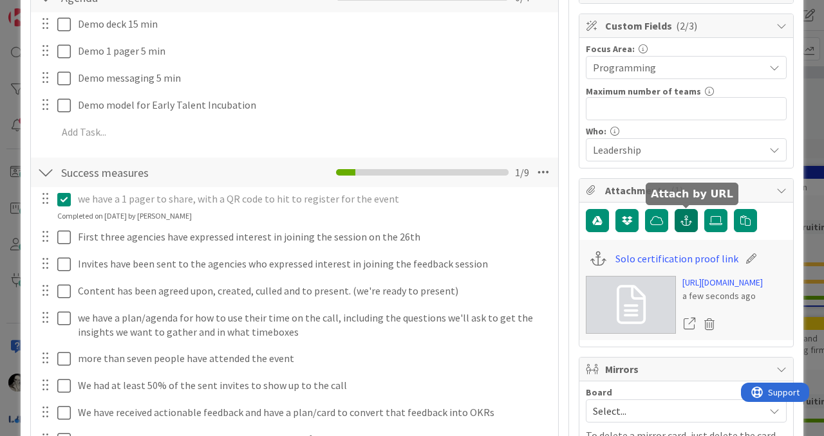
click at [685, 220] on icon "button" at bounding box center [686, 221] width 12 height 10
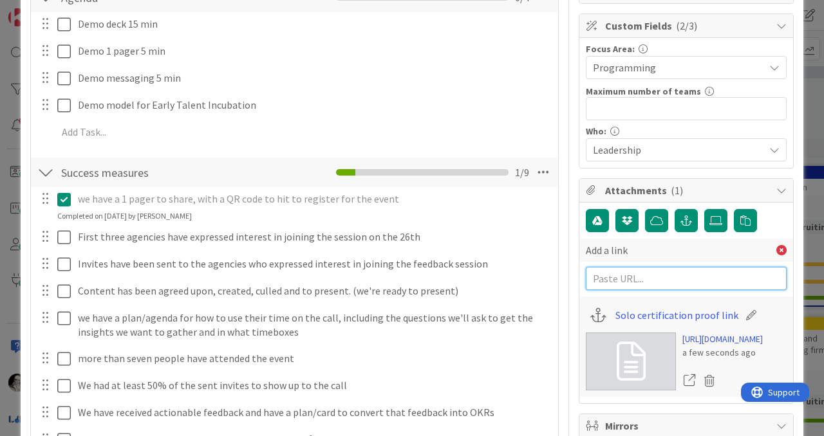
click at [653, 275] on input "text" at bounding box center [686, 278] width 201 height 23
paste input "[URL][DOMAIN_NAME]"
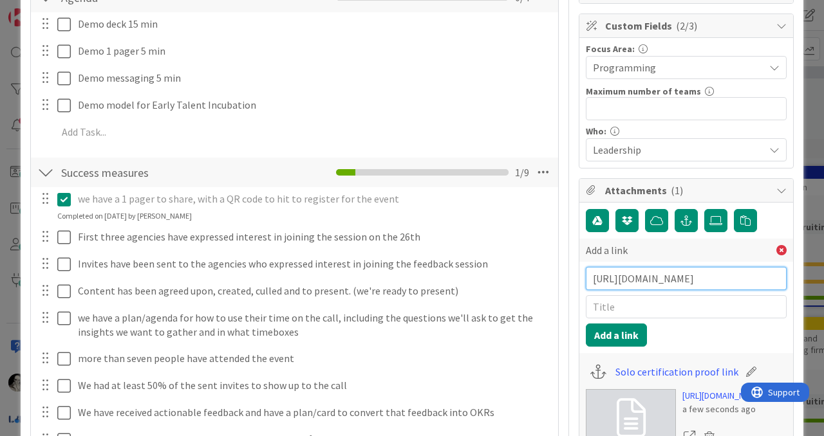
type input "[URL][DOMAIN_NAME]"
click at [631, 305] on input "text" at bounding box center [686, 306] width 201 height 23
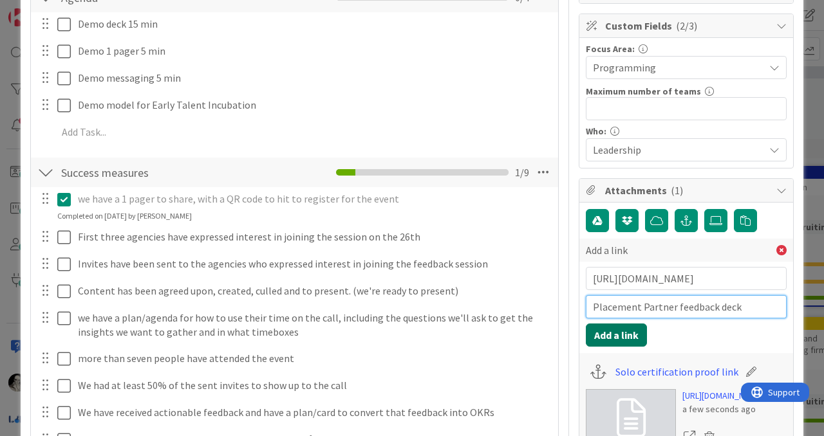
type input "Placement Partner feedback deck"
click at [621, 342] on button "Add a link" at bounding box center [616, 335] width 61 height 23
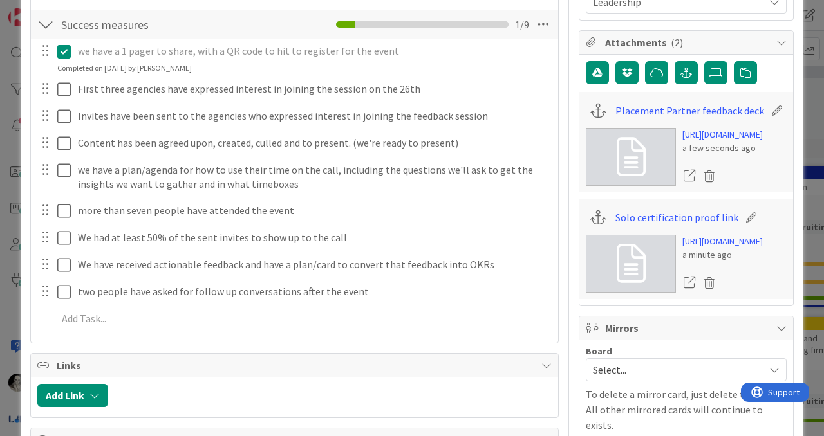
scroll to position [419, 0]
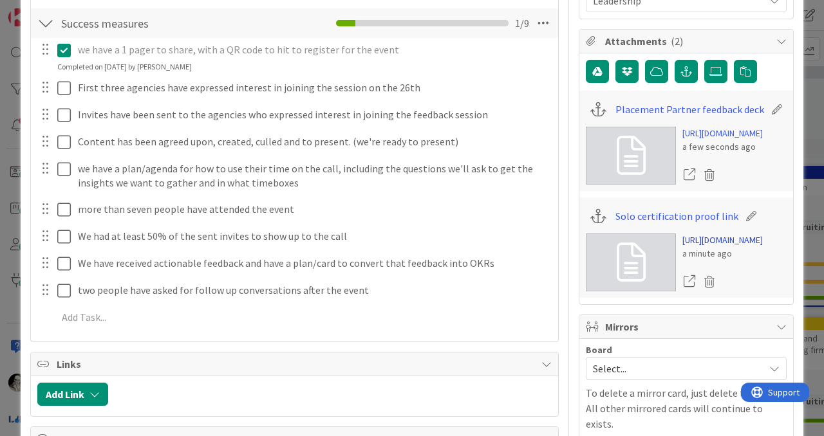
click at [699, 247] on link "[URL][DOMAIN_NAME]" at bounding box center [722, 241] width 80 height 14
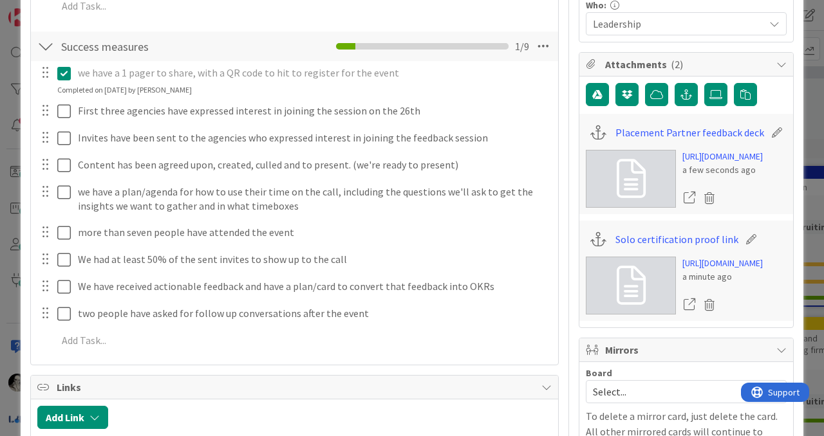
scroll to position [393, 0]
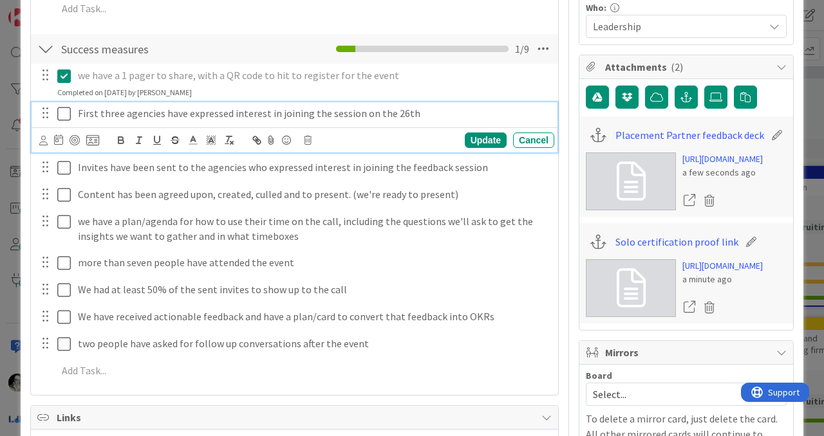
click at [66, 115] on icon at bounding box center [64, 113] width 14 height 15
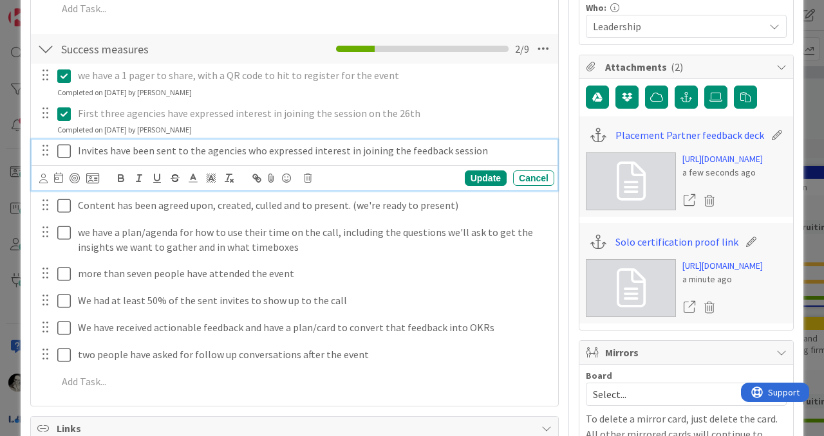
click at [64, 147] on icon at bounding box center [64, 151] width 14 height 15
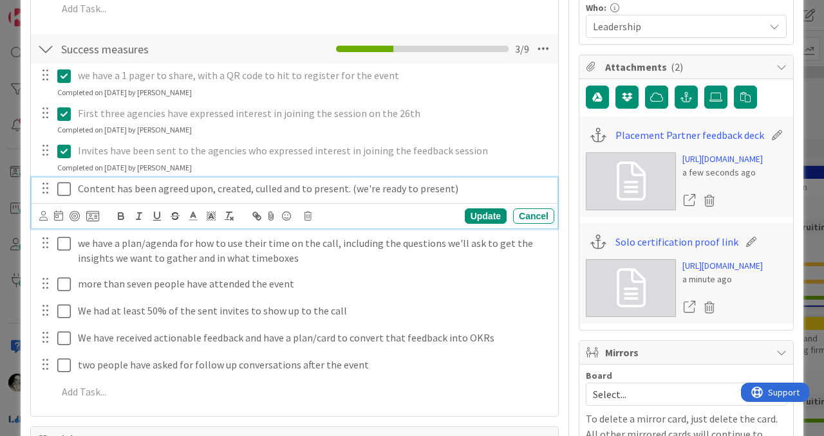
click at [64, 189] on icon at bounding box center [64, 189] width 14 height 15
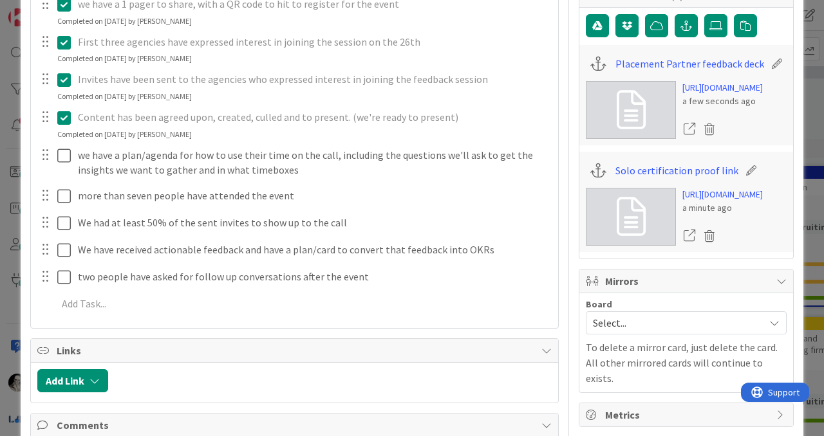
scroll to position [479, 0]
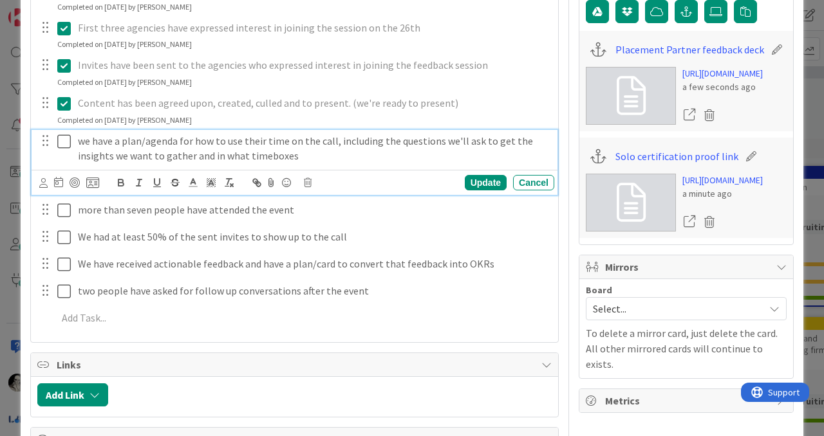
click at [63, 138] on icon at bounding box center [64, 141] width 14 height 15
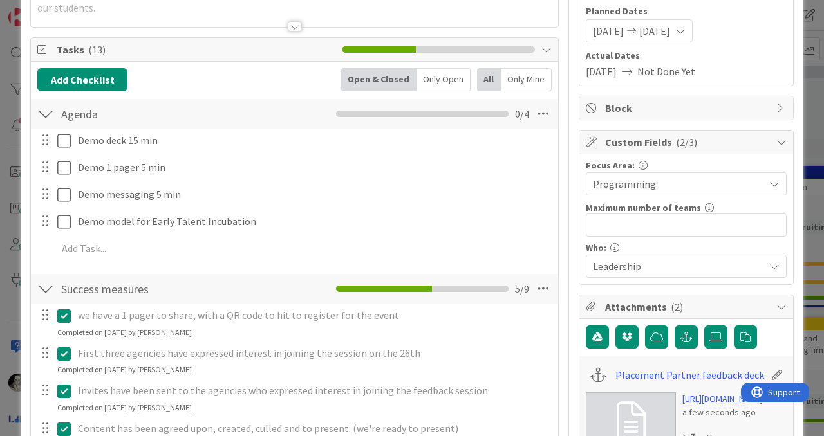
scroll to position [154, 0]
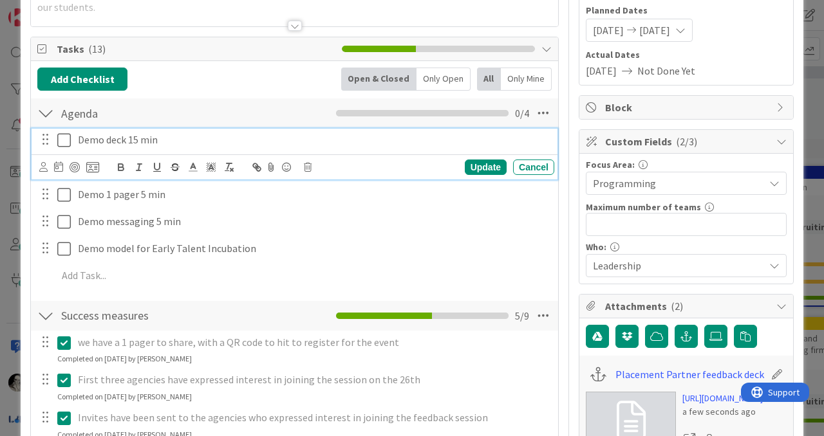
click at [64, 138] on icon at bounding box center [64, 140] width 14 height 15
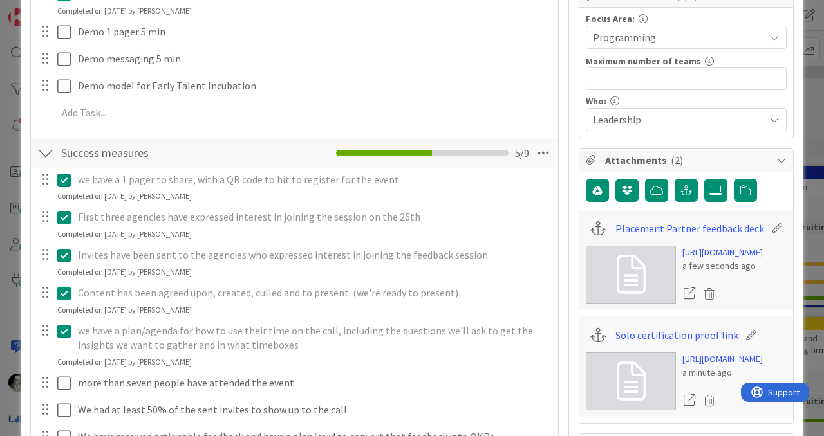
scroll to position [0, 0]
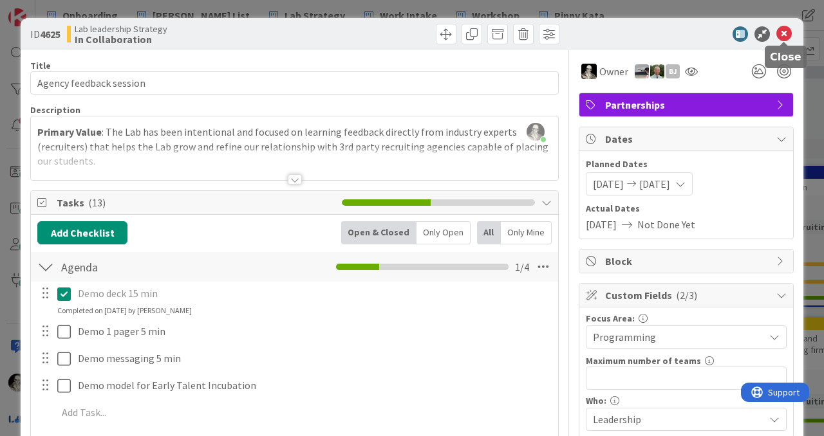
click at [787, 31] on icon at bounding box center [783, 33] width 15 height 15
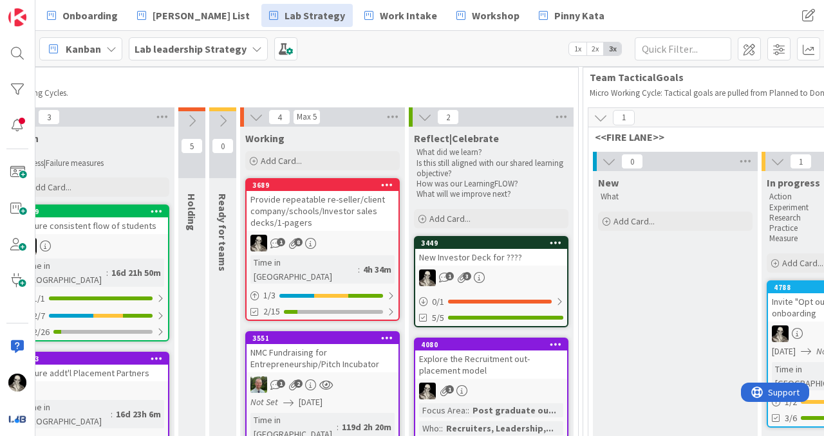
scroll to position [64, 1431]
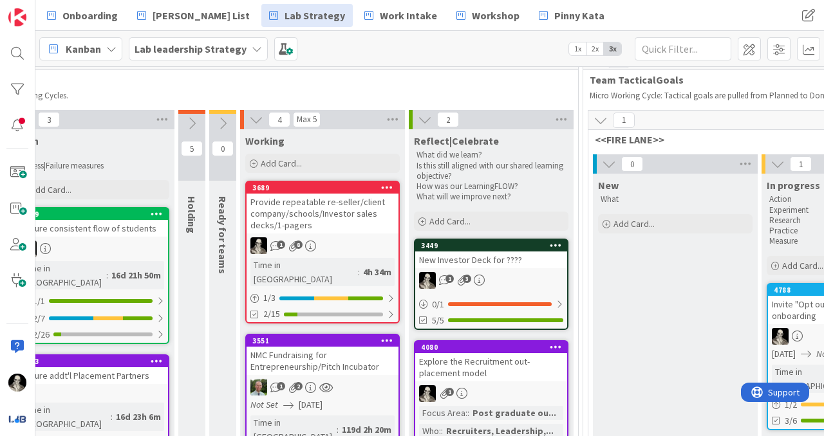
click at [353, 216] on div "Provide repeatable re-seller/client company/schools/Investor sales decks/1-page…" at bounding box center [323, 214] width 152 height 40
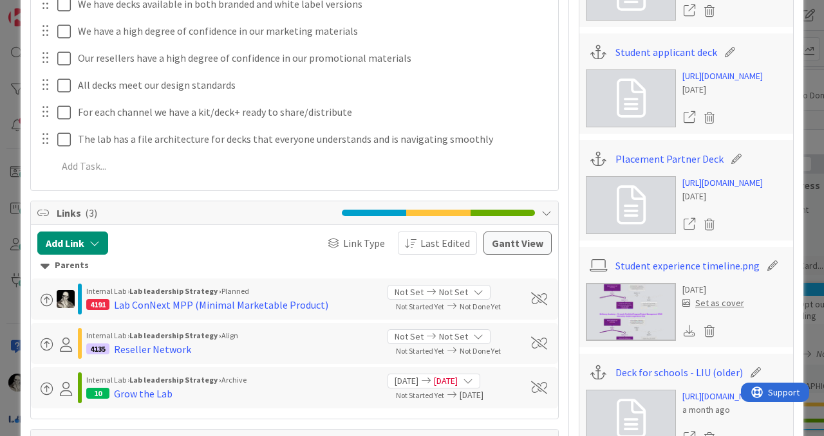
scroll to position [586, 0]
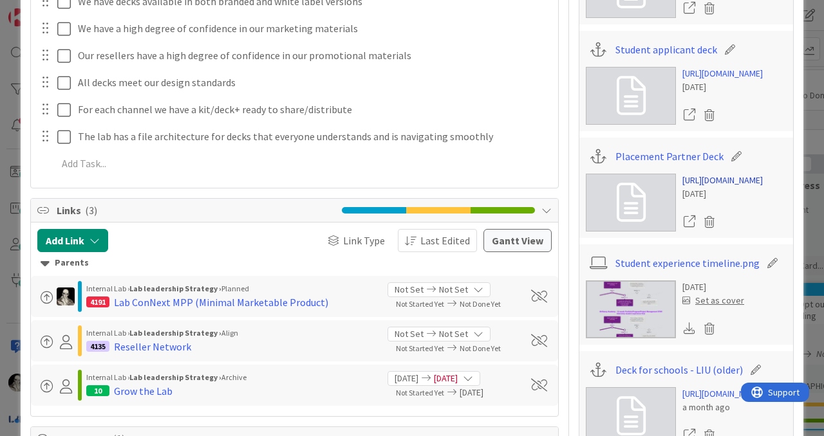
click at [709, 187] on link "[URL][DOMAIN_NAME]" at bounding box center [722, 181] width 80 height 14
click at [703, 80] on link "[URL][DOMAIN_NAME]" at bounding box center [722, 74] width 80 height 14
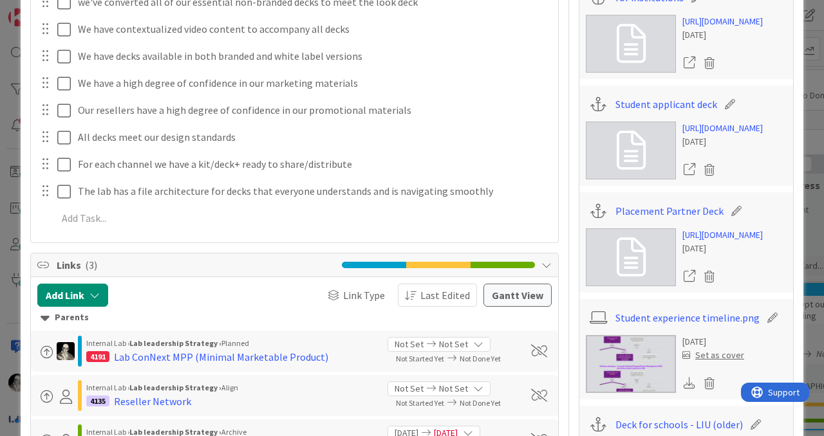
scroll to position [528, 0]
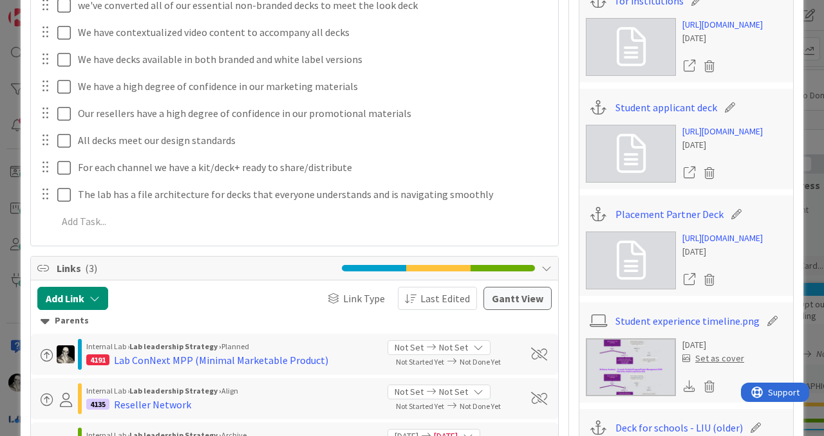
click at [729, 221] on icon at bounding box center [736, 214] width 18 height 13
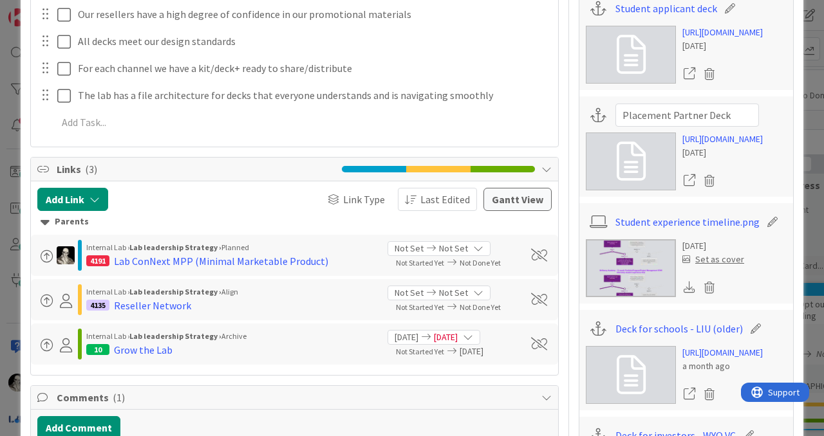
scroll to position [639, 0]
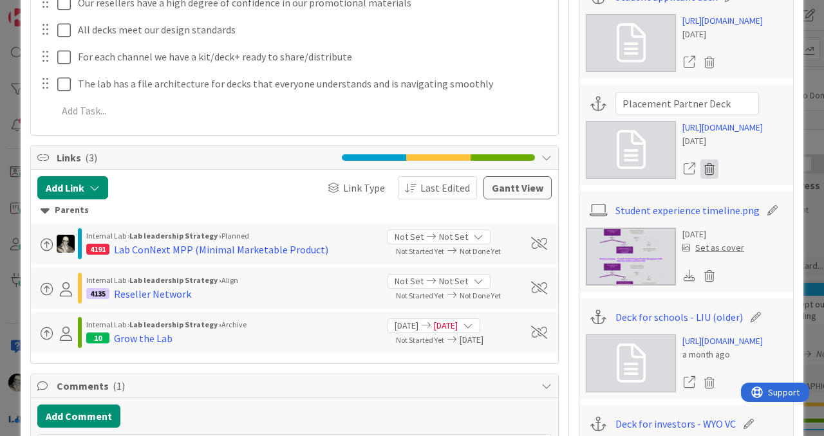
click at [708, 179] on icon at bounding box center [709, 169] width 18 height 19
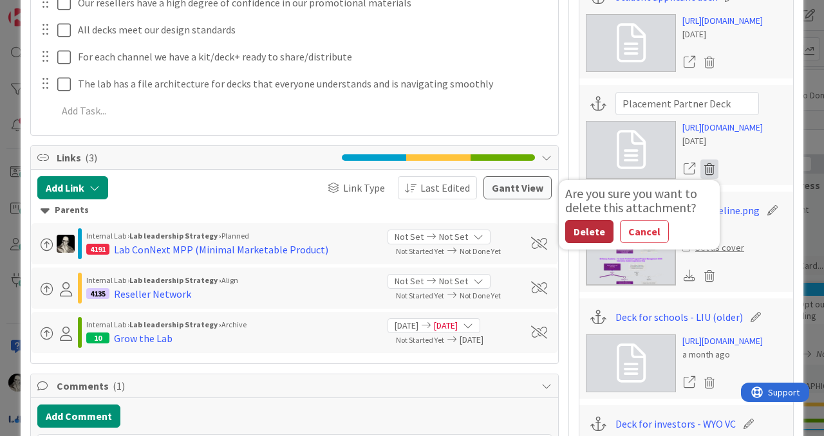
click at [583, 243] on button "Delete" at bounding box center [589, 231] width 48 height 23
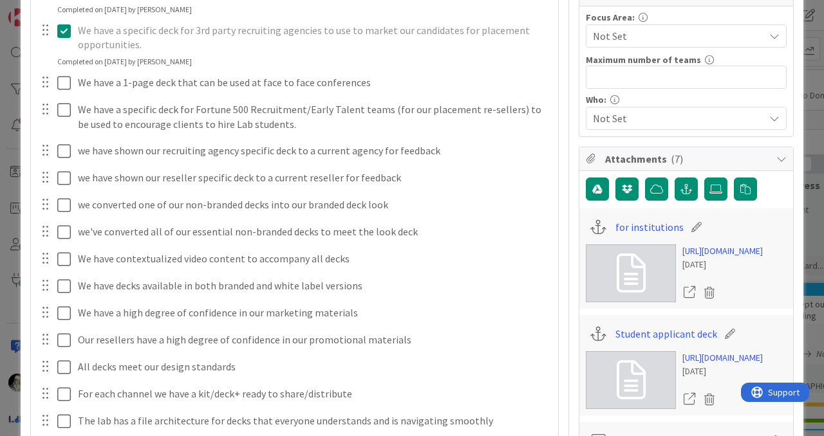
scroll to position [301, 0]
click at [686, 192] on icon "button" at bounding box center [686, 190] width 12 height 10
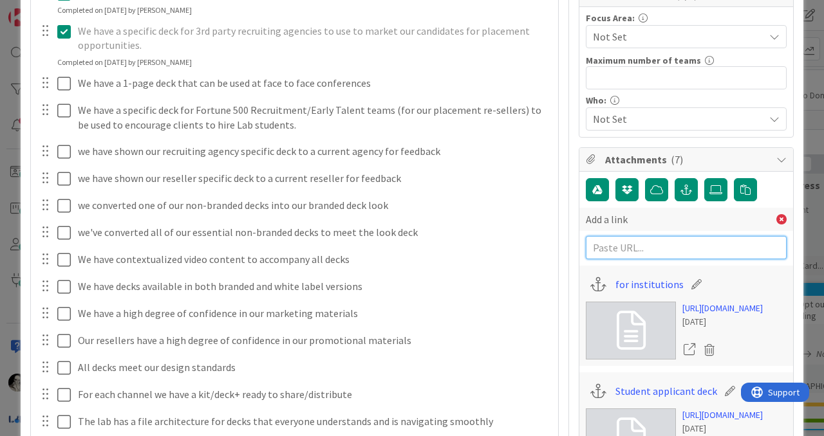
click at [631, 247] on input "text" at bounding box center [686, 247] width 201 height 23
paste input "[URL][DOMAIN_NAME]"
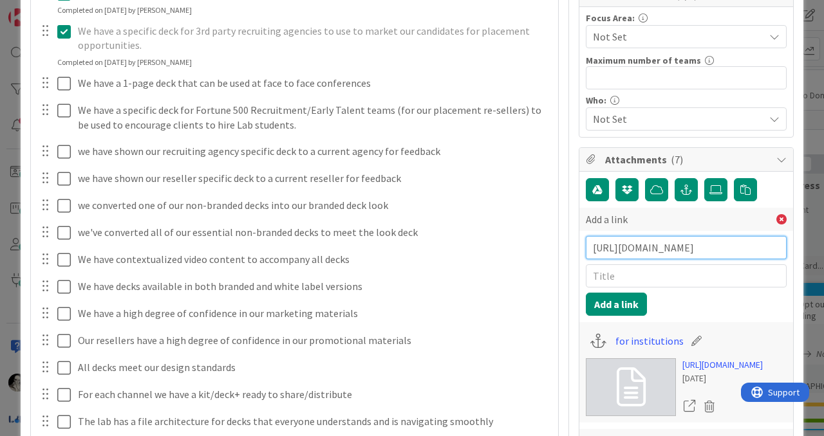
scroll to position [0, 276]
type input "[URL][DOMAIN_NAME]"
click at [635, 273] on input "text" at bounding box center [686, 276] width 201 height 23
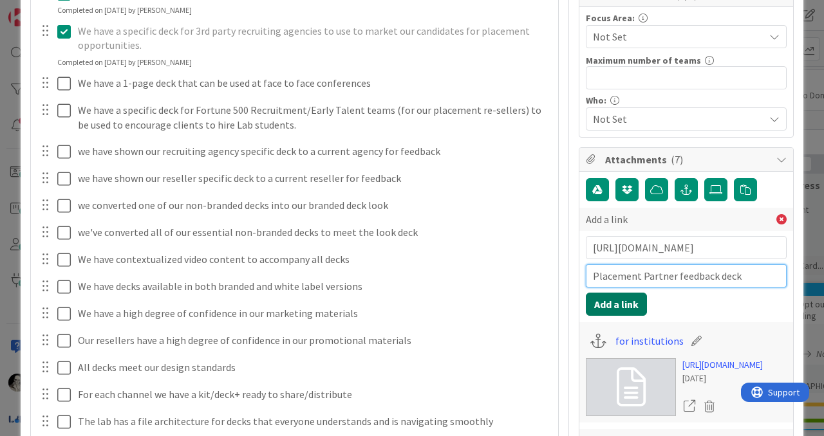
type input "Placement Partner feedback deck"
click at [624, 302] on button "Add a link" at bounding box center [616, 304] width 61 height 23
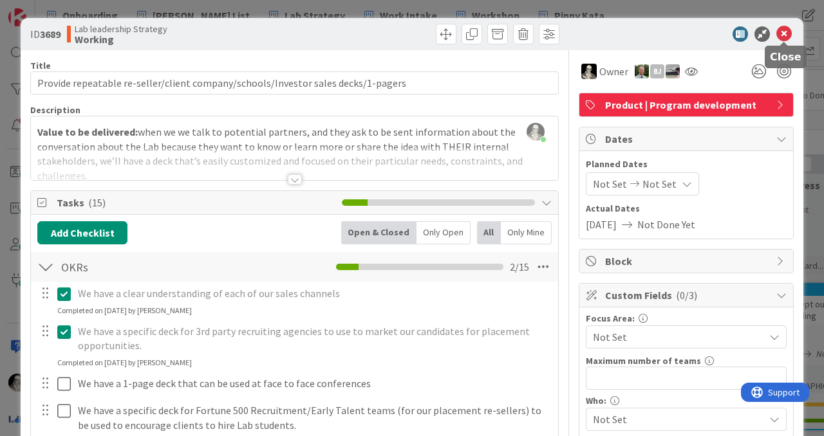
click at [785, 27] on icon at bounding box center [783, 33] width 15 height 15
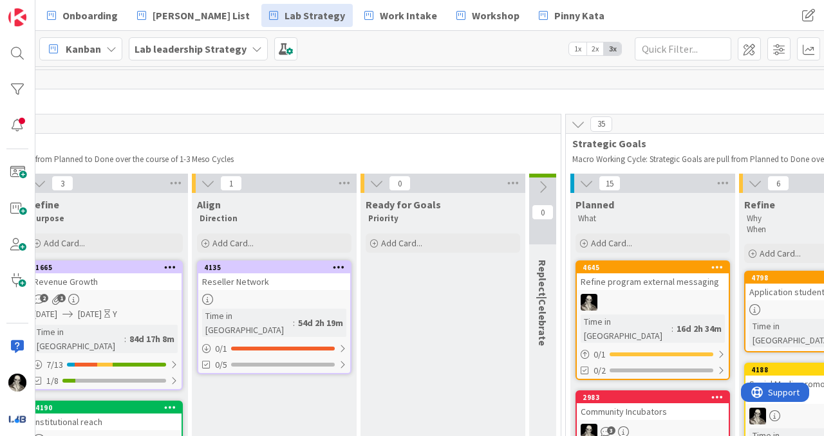
scroll to position [0, 544]
